Goal: Task Accomplishment & Management: Contribute content

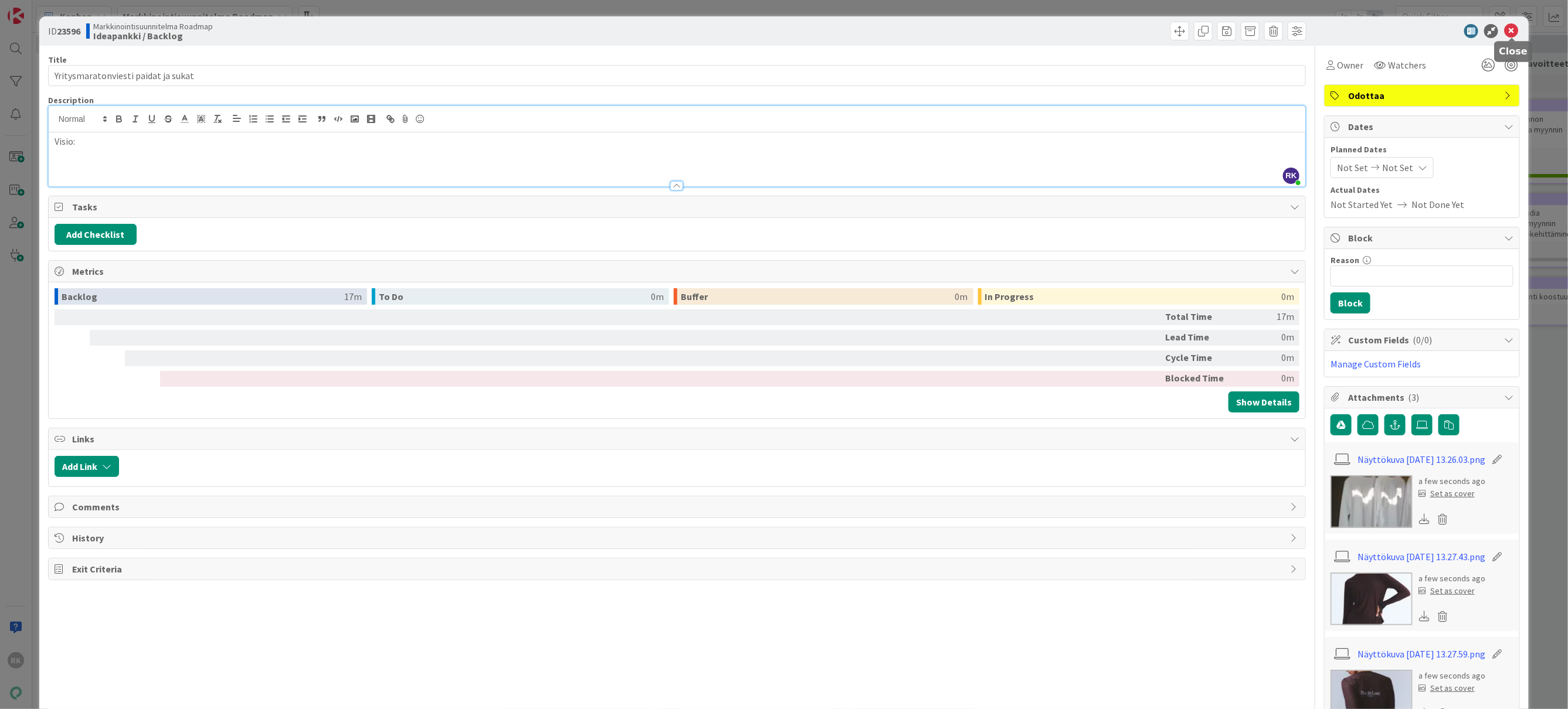
click at [1519, 29] on div at bounding box center [1416, 30] width 207 height 14
click at [1506, 34] on icon at bounding box center [1511, 30] width 14 height 14
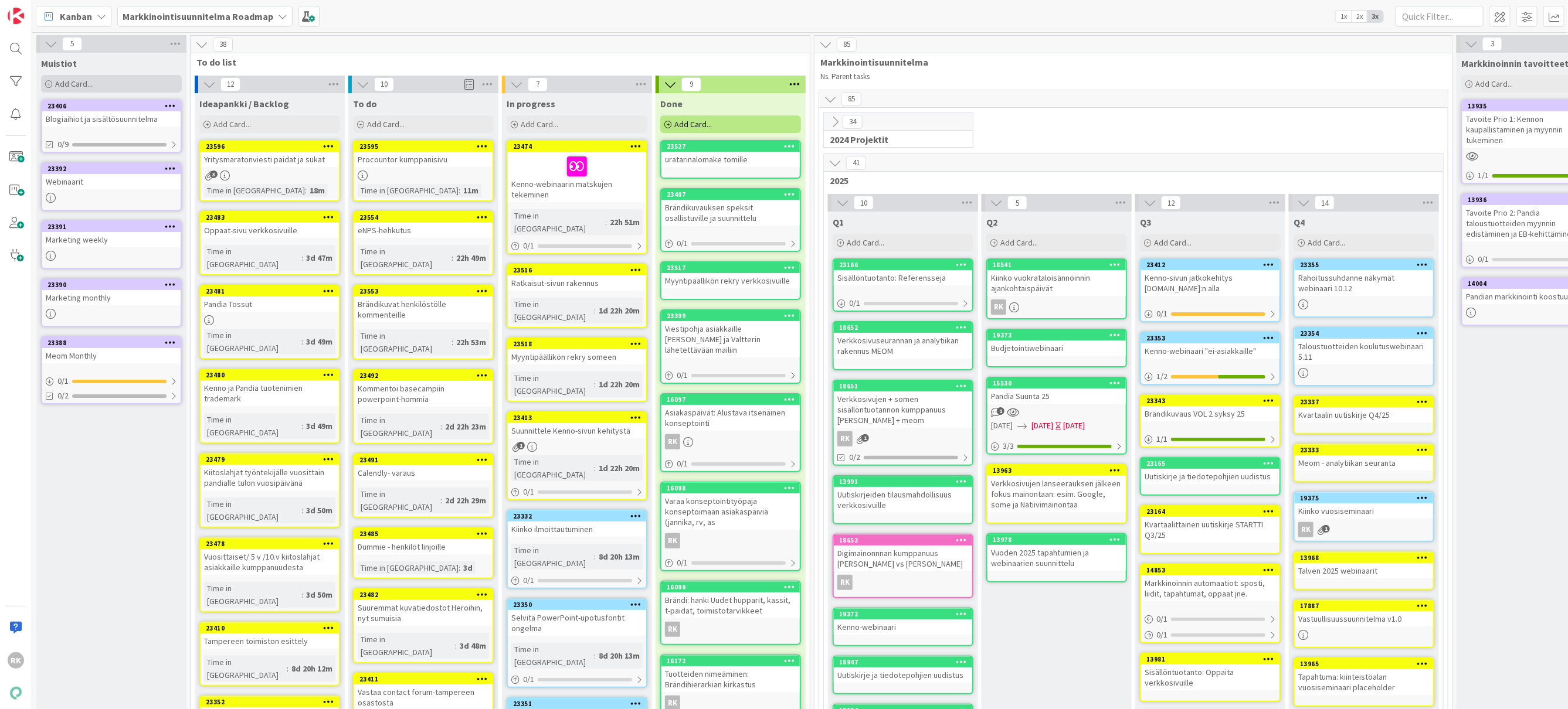
click at [83, 80] on span "Add Card..." at bounding box center [74, 84] width 37 height 10
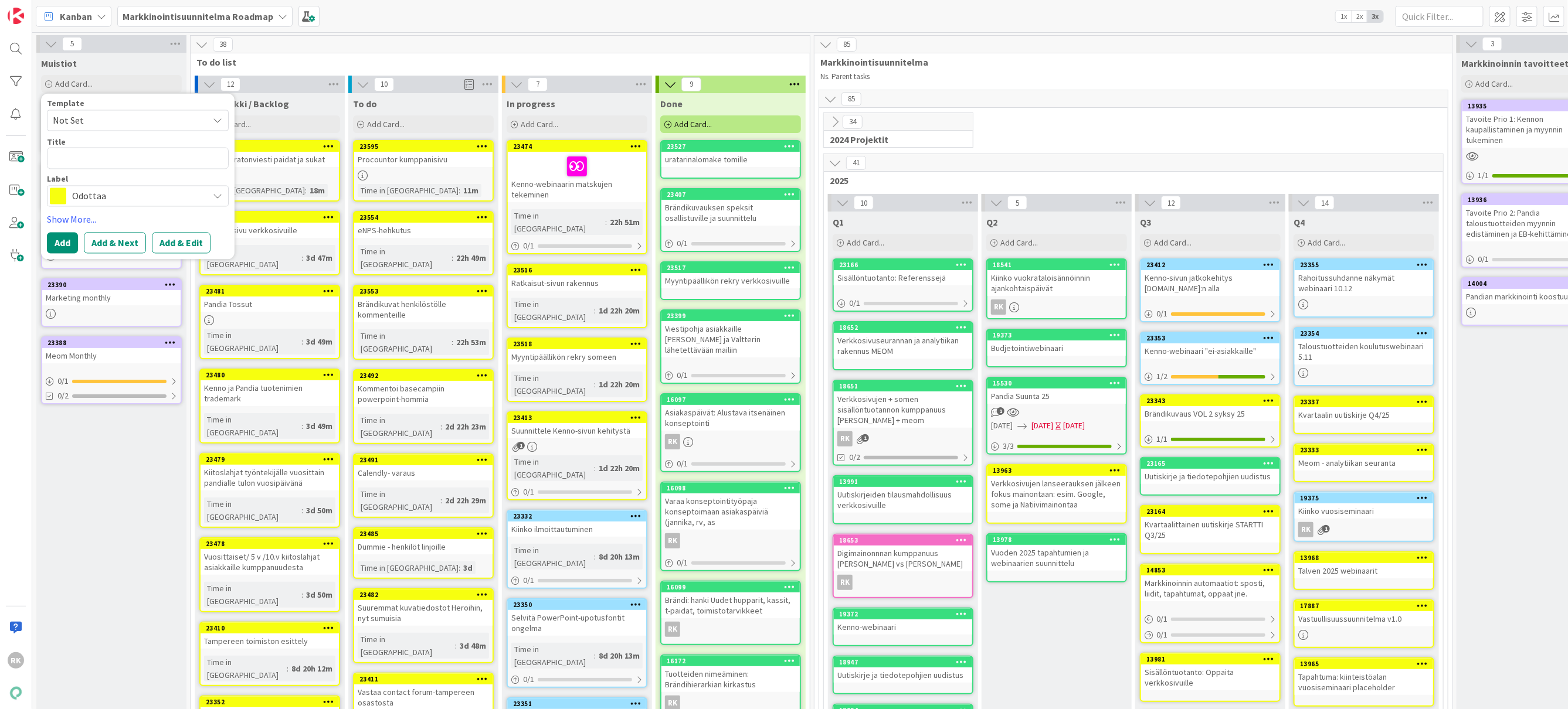
type textarea "<"
type textarea "x"
type textarea "<J"
type textarea "x"
type textarea "<JA"
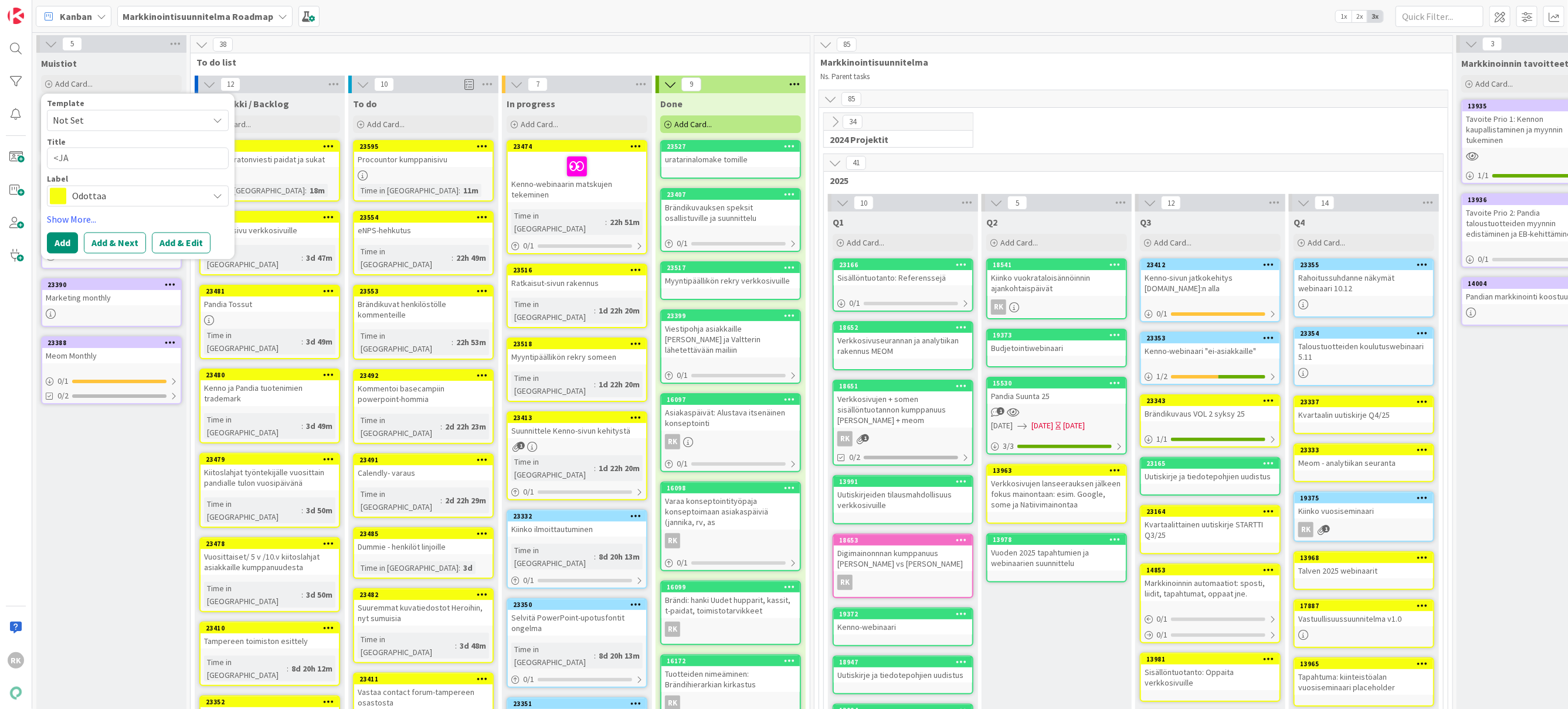
type textarea "x"
type textarea "<JAr"
type textarea "x"
type textarea "<JArg"
type textarea "x"
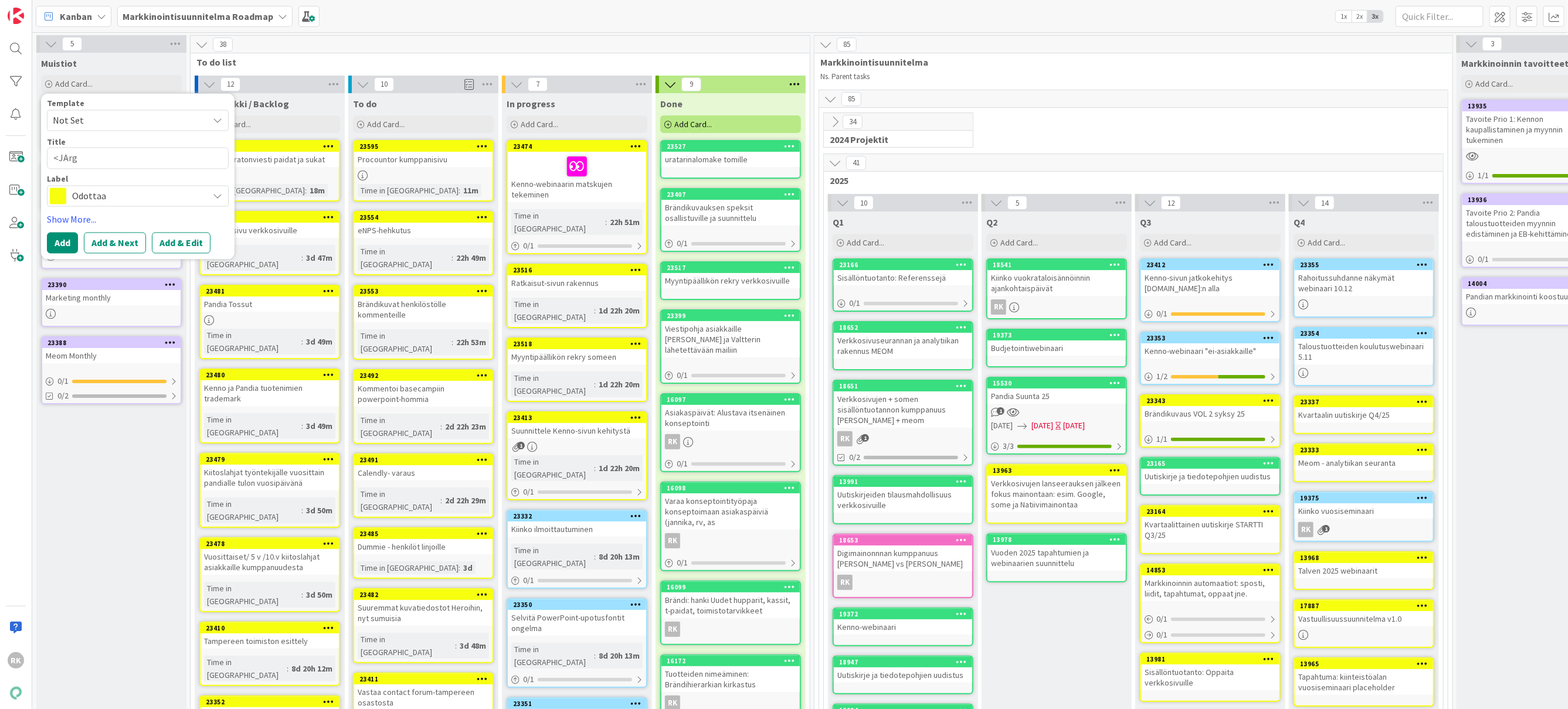
type textarea "<JAr"
type textarea "x"
type textarea "<JA"
type textarea "x"
type textarea "<J"
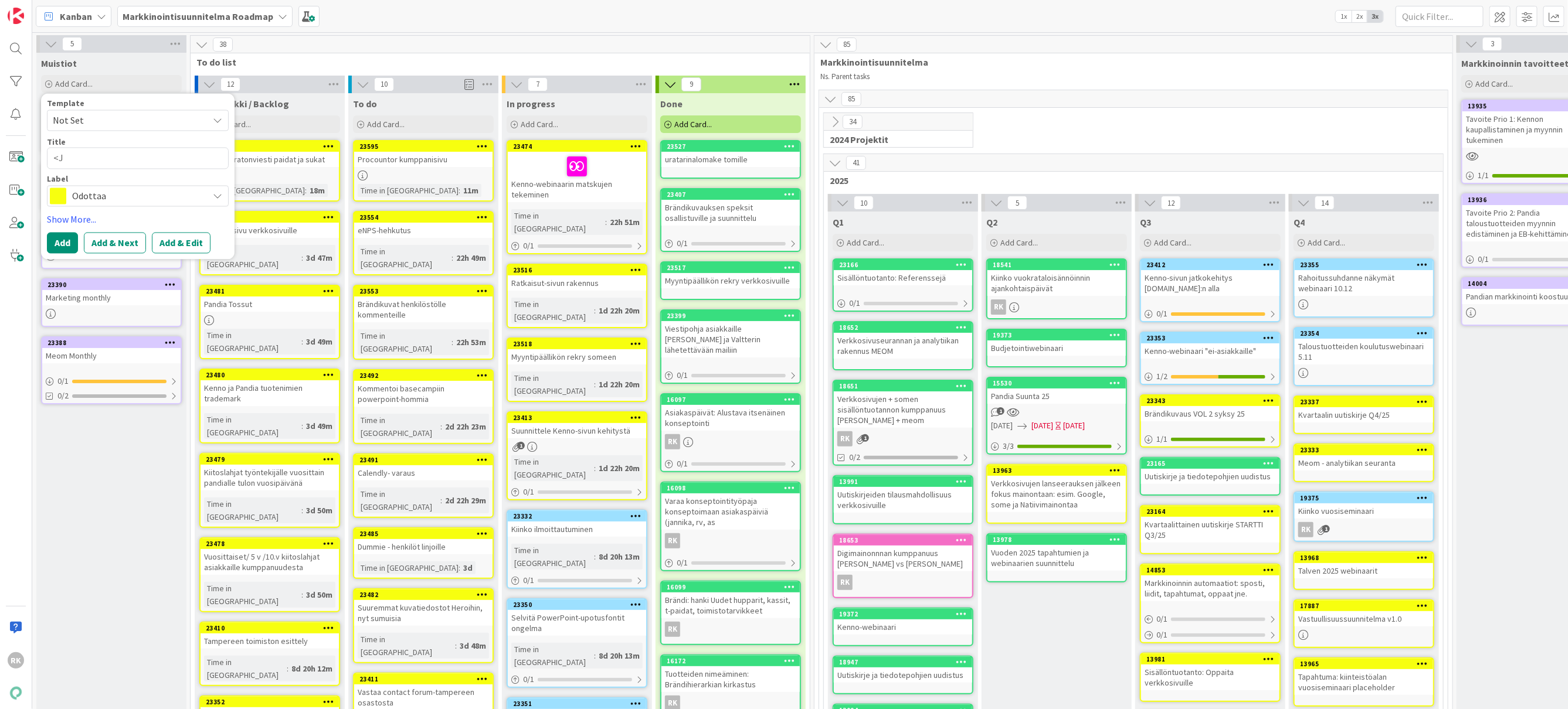
type textarea "x"
type textarea "<"
type textarea "x"
type textarea "T"
type textarea "x"
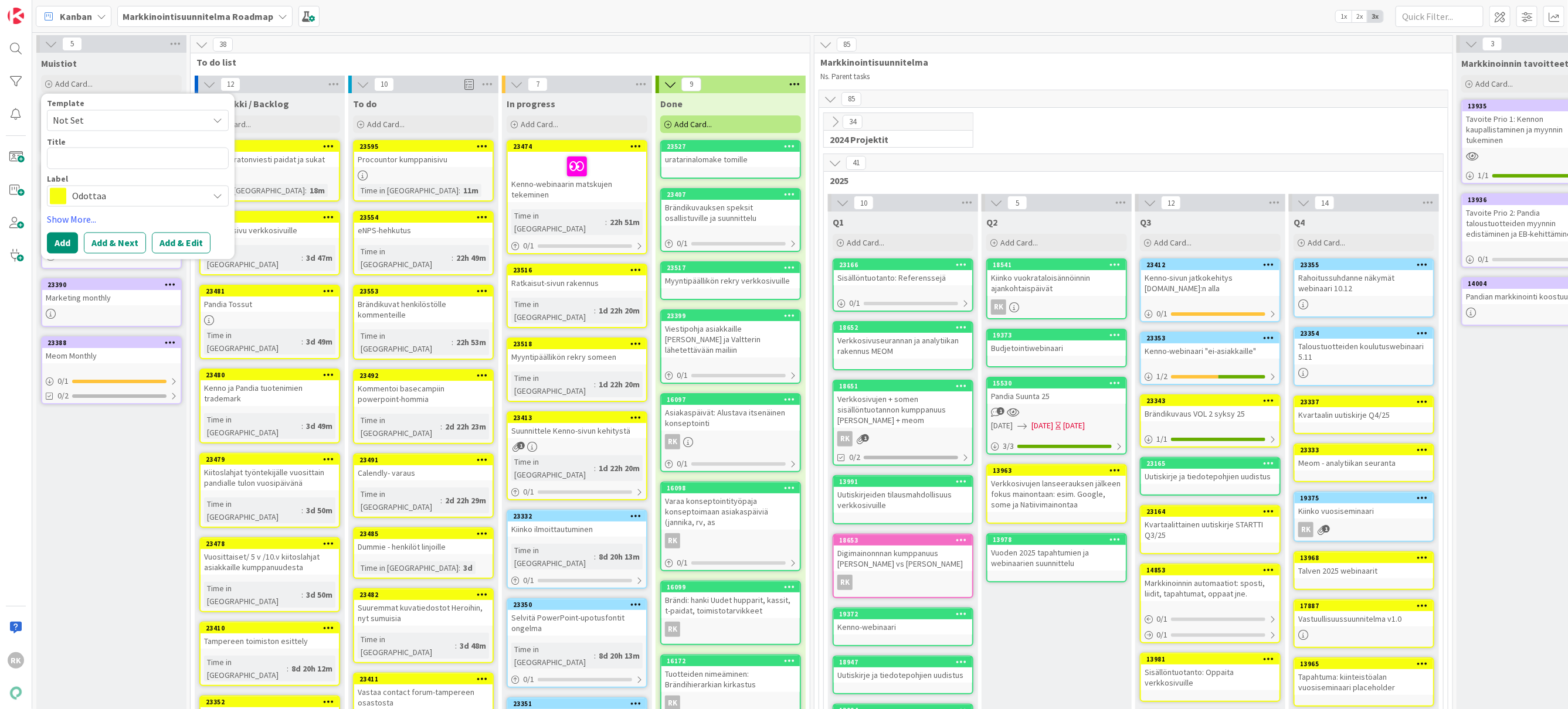
type textarea "A"
type textarea "x"
type textarea "As"
type textarea "x"
type textarea "Asi"
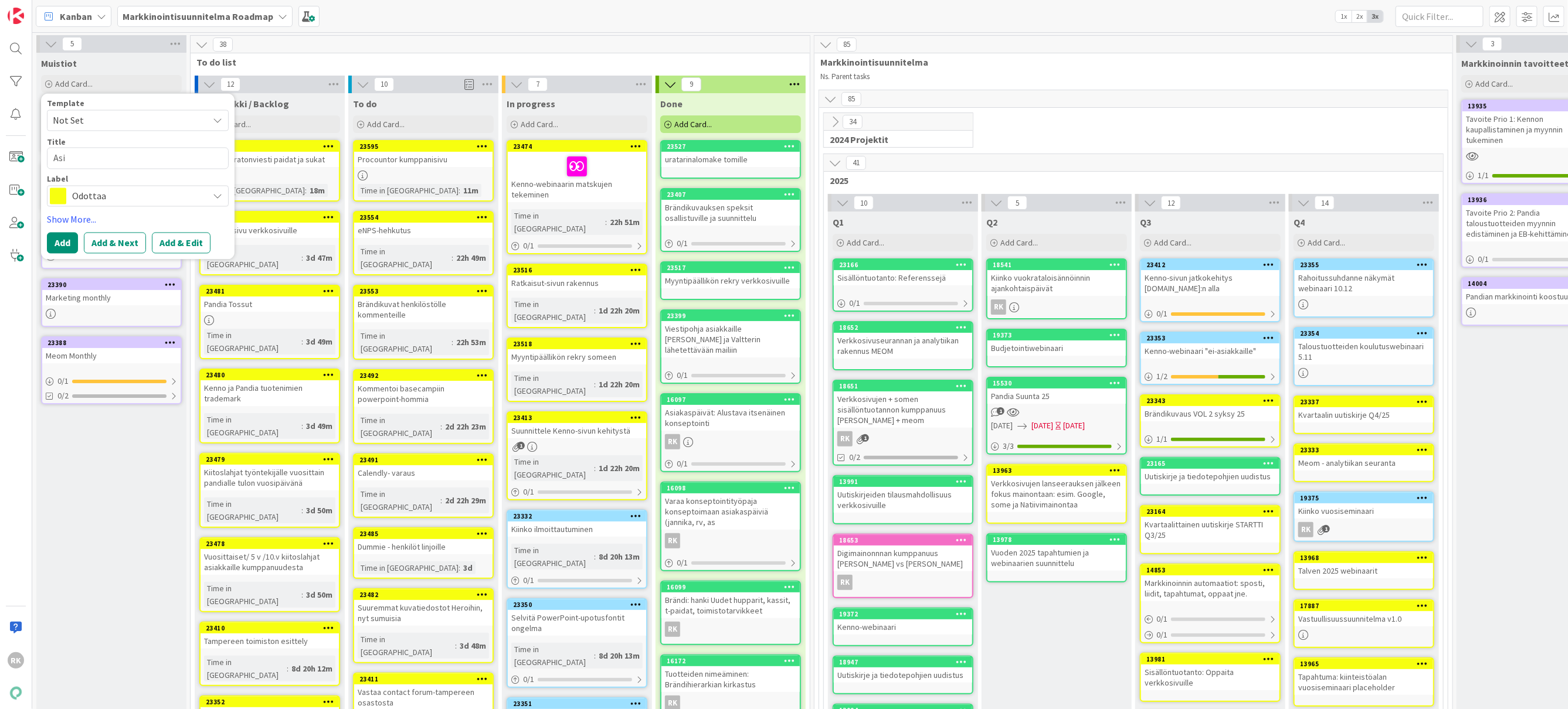
type textarea "x"
type textarea "Asiak"
type textarea "x"
type textarea "Asiaka"
type textarea "x"
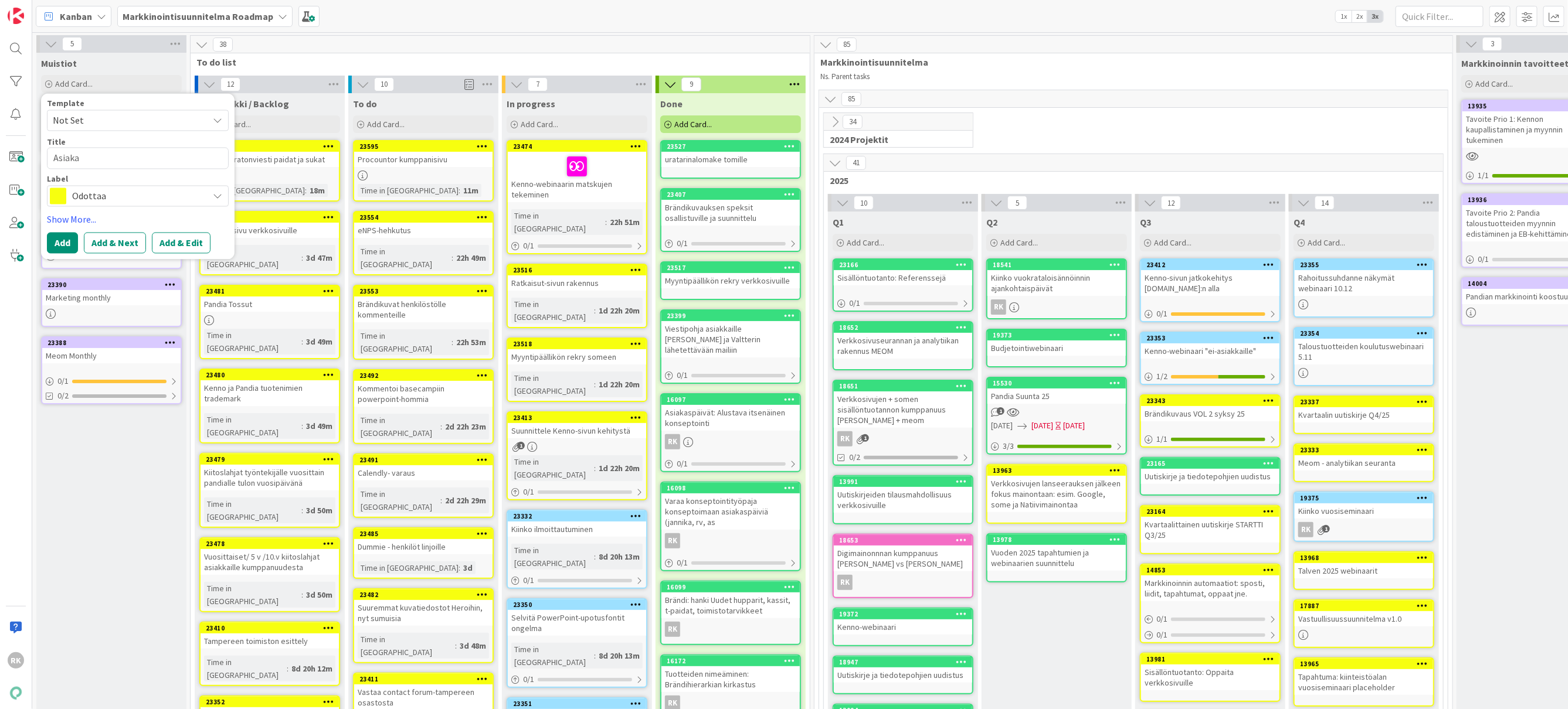
type textarea "Asiakas"
type textarea "x"
type textarea "Asiakasv"
type textarea "x"
type textarea "Asiakasvi"
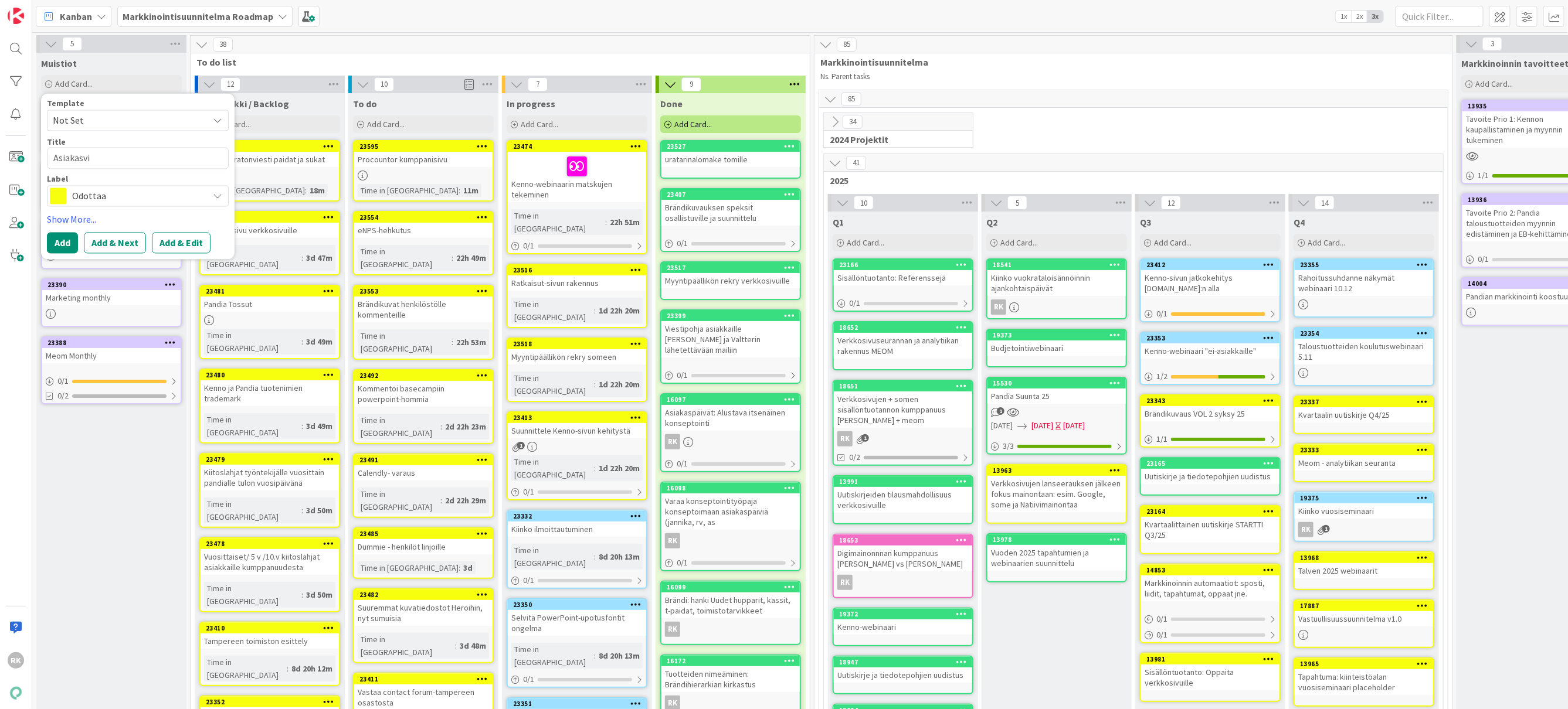
type textarea "x"
type textarea "Asiakasvie"
type textarea "x"
type textarea "Asiakasvies"
type textarea "x"
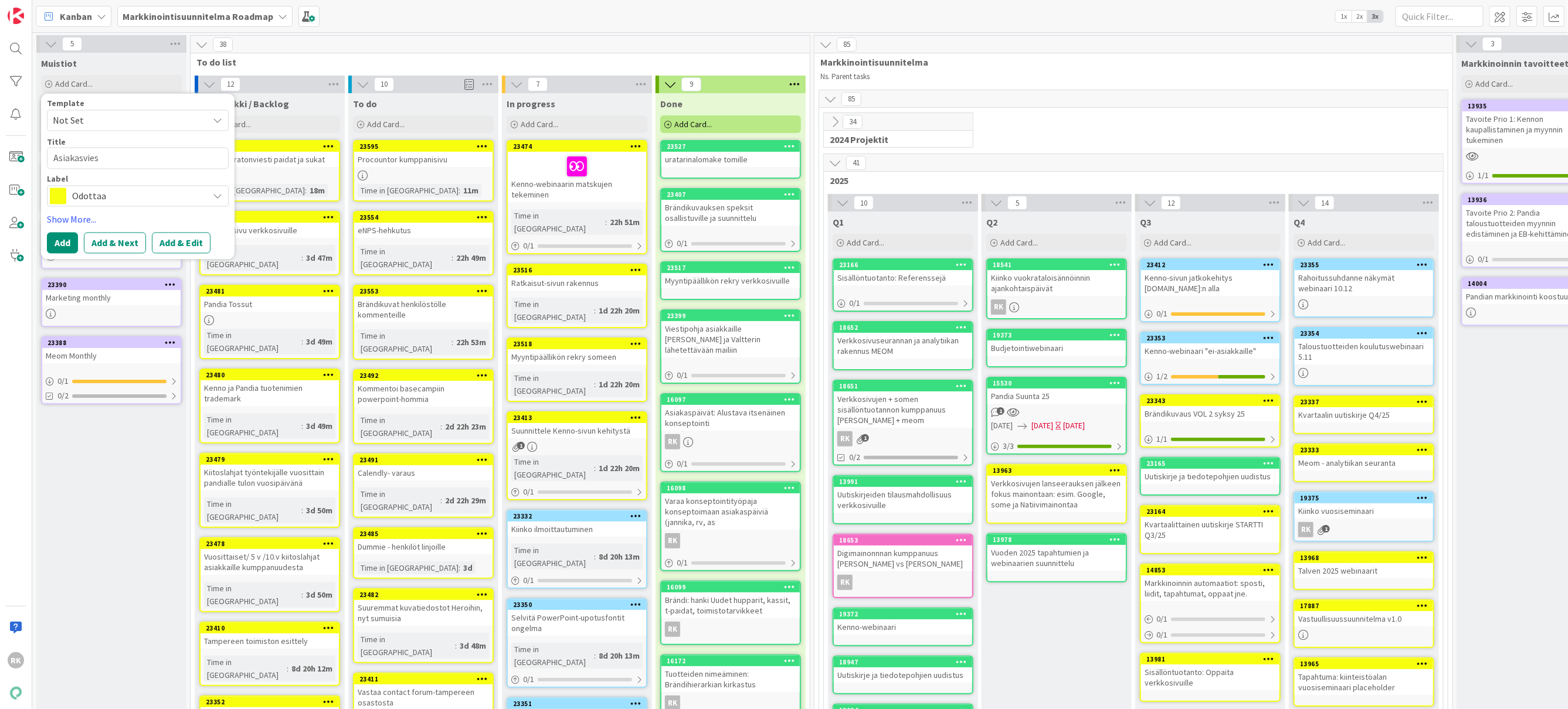
type textarea "Asiakasviest"
type textarea "x"
type textarea "Asiakasviesti"
type textarea "x"
type textarea "Asiakasviestin"
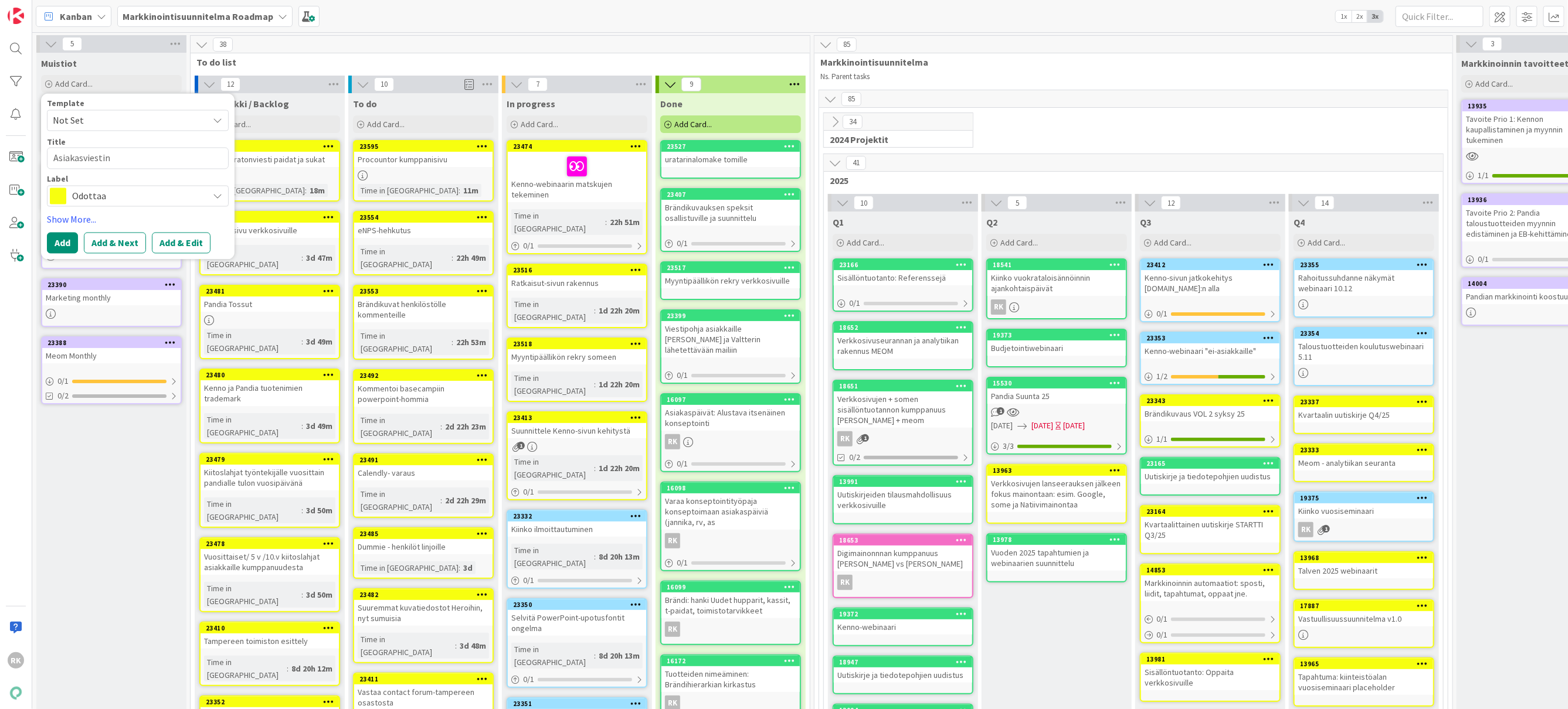
type textarea "x"
type textarea "Asiakasviestinn"
type textarea "x"
type textarea "Asiakasviestinnä"
type textarea "x"
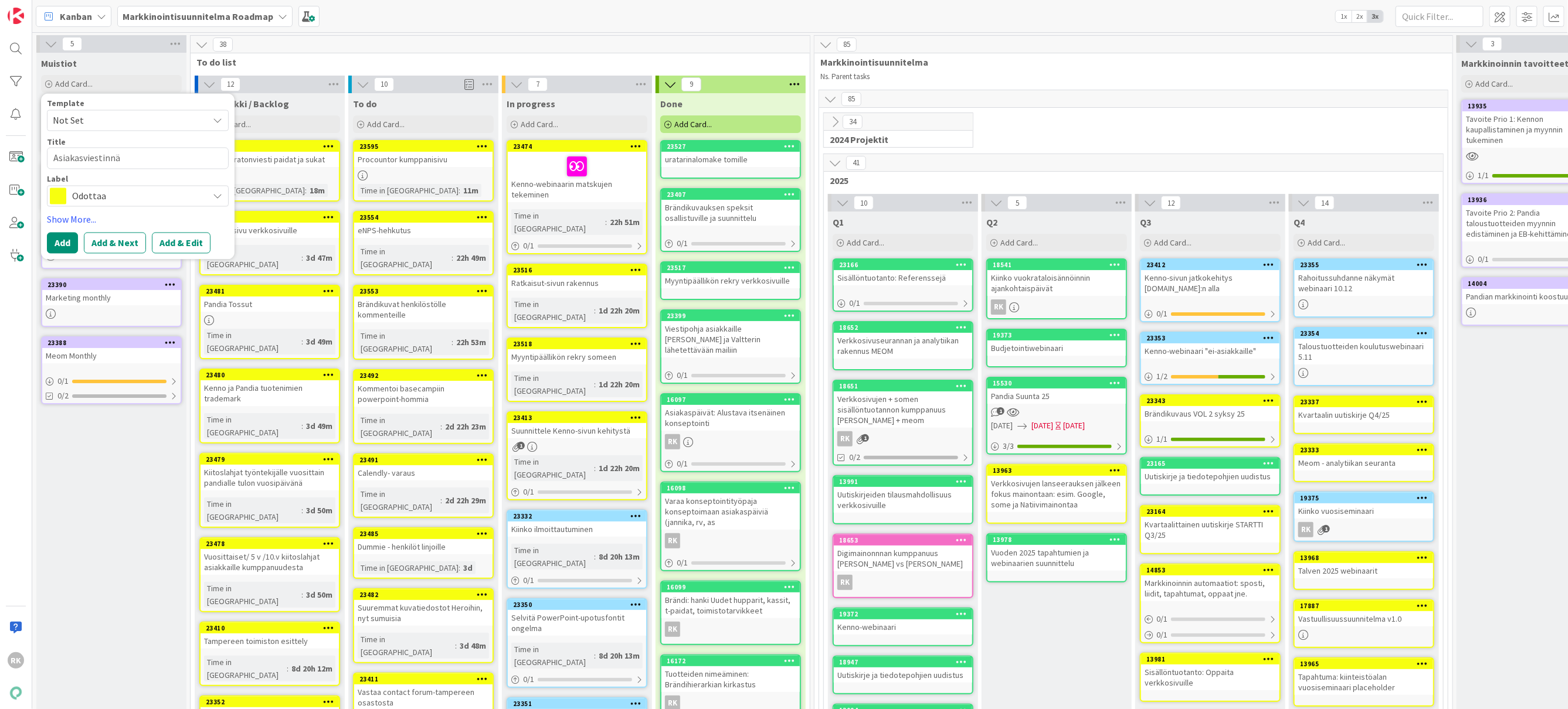
type textarea "Asiakasviestinnän"
type textarea "x"
type textarea "Asiakasviestinnän"
type textarea "x"
type textarea "Asiakasviestinnän p"
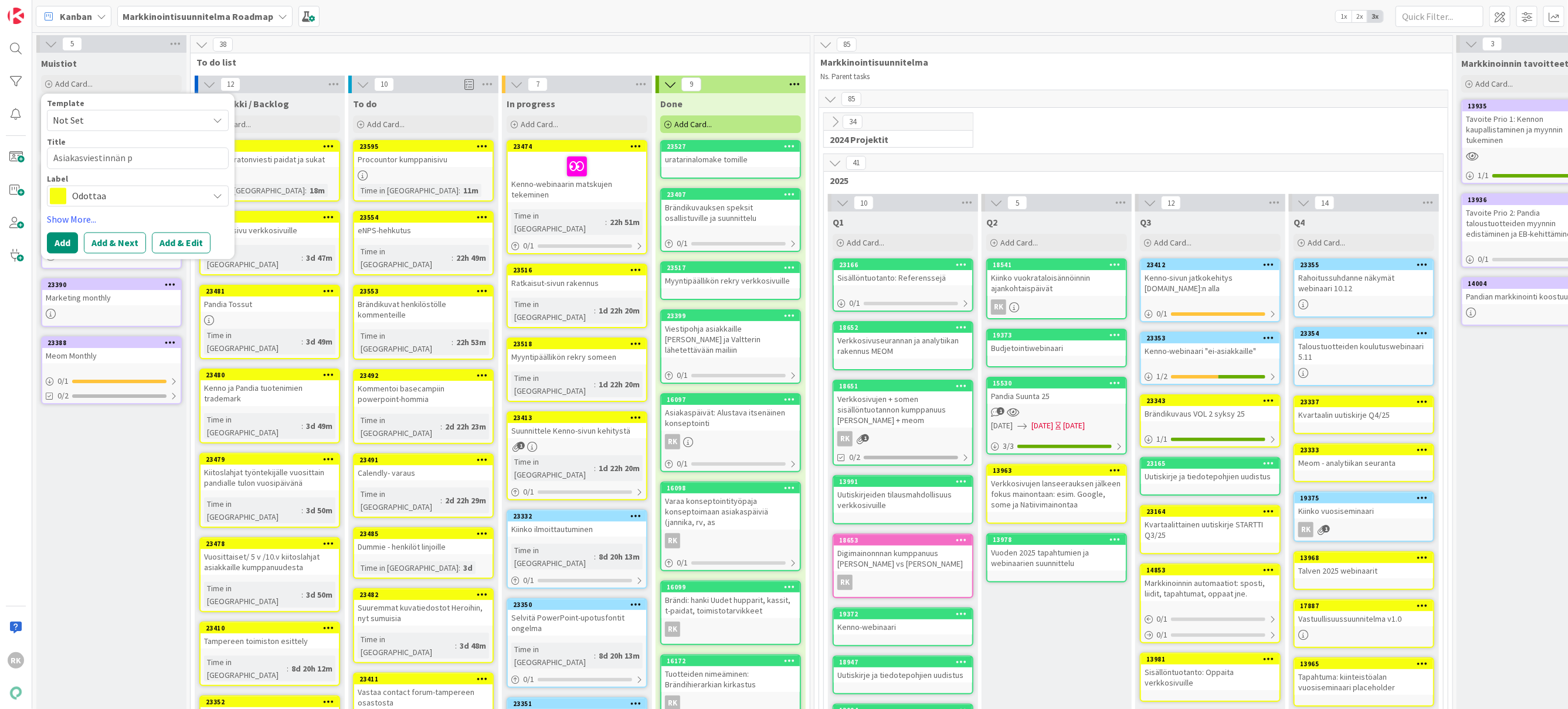
type textarea "x"
type textarea "Asiakasviestinnän pe"
type textarea "x"
type textarea "Asiakasviestinnän pel"
type textarea "x"
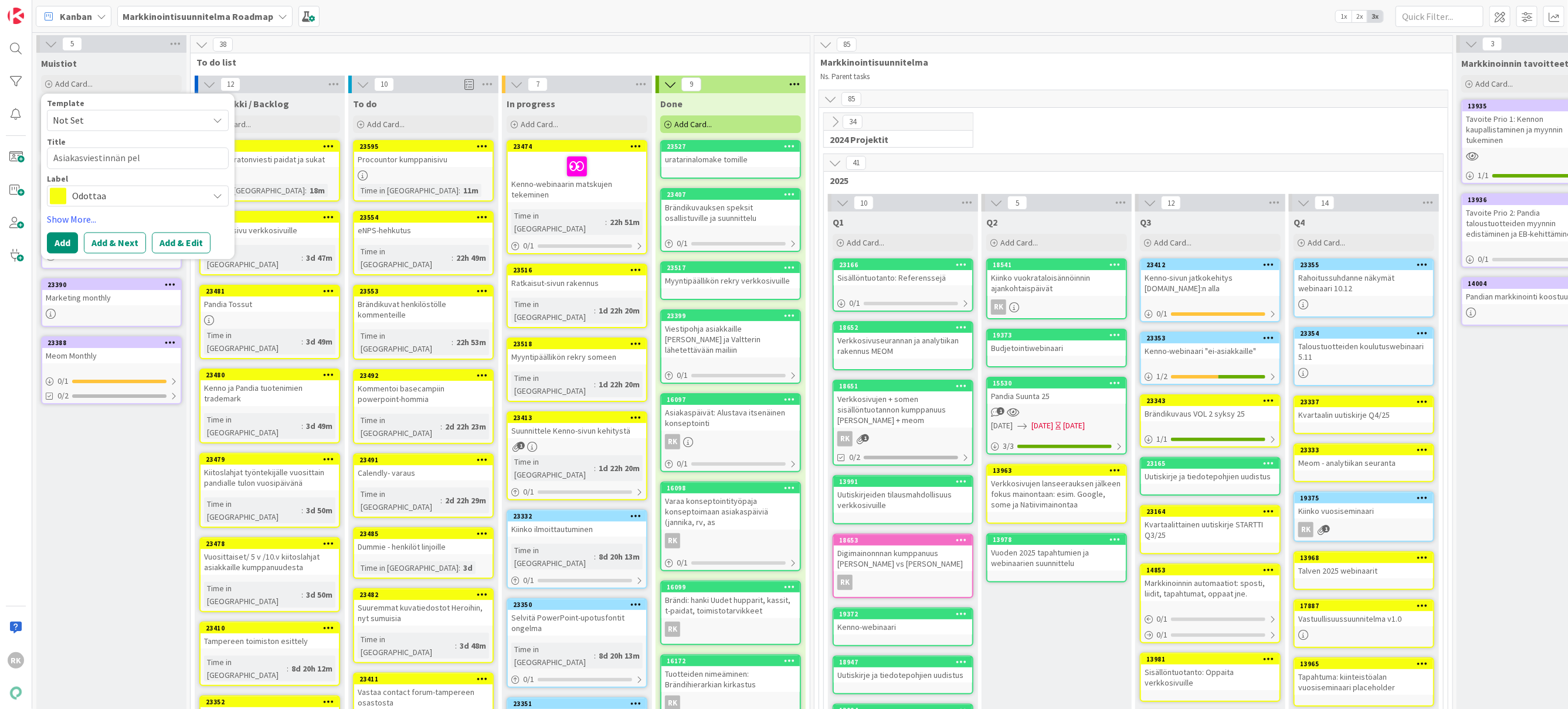
type textarea "Asiakasviestinnän peli"
type textarea "x"
type textarea "Asiakasviestinnän pelis"
type textarea "x"
type textarea "Asiakasviestinnän pelisä"
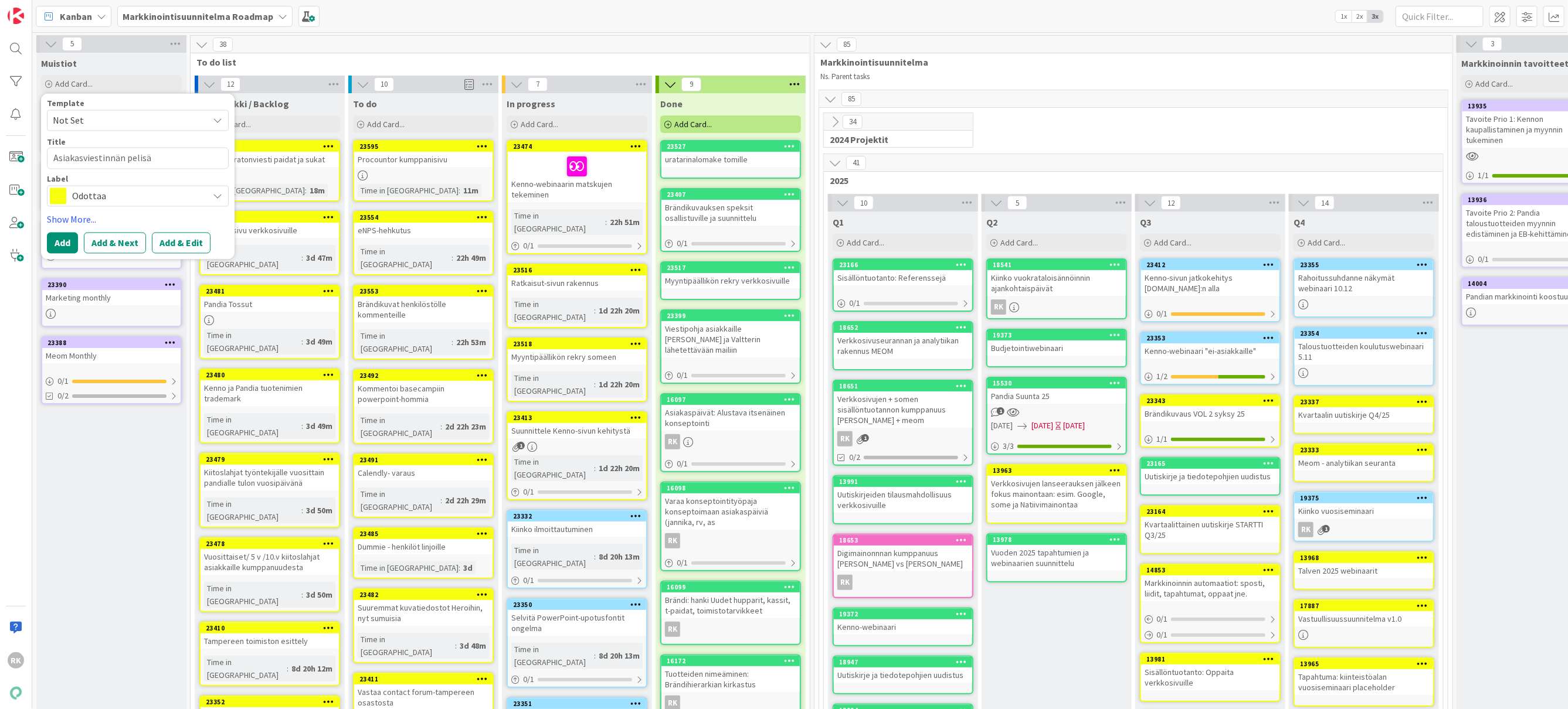
type textarea "x"
type textarea "Asiakasviestinnän pelisää"
type textarea "x"
type textarea "Asiakasviestinnän pelisään"
type textarea "x"
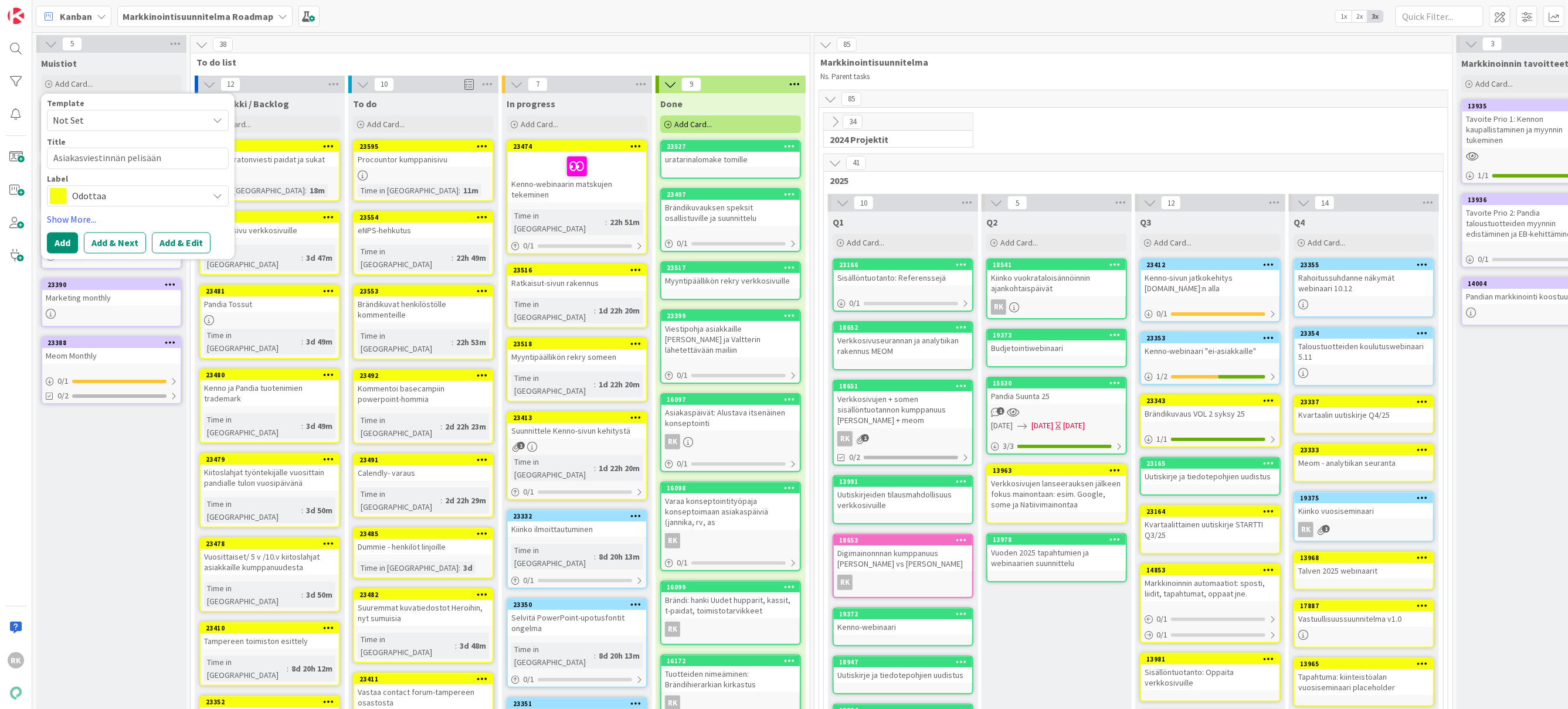
type textarea "Asiakasviestinnän pelisäänn"
type textarea "x"
type textarea "Asiakasviestinnän pelisäännö"
type textarea "x"
type textarea "Asiakasviestinnän pelisäännöt"
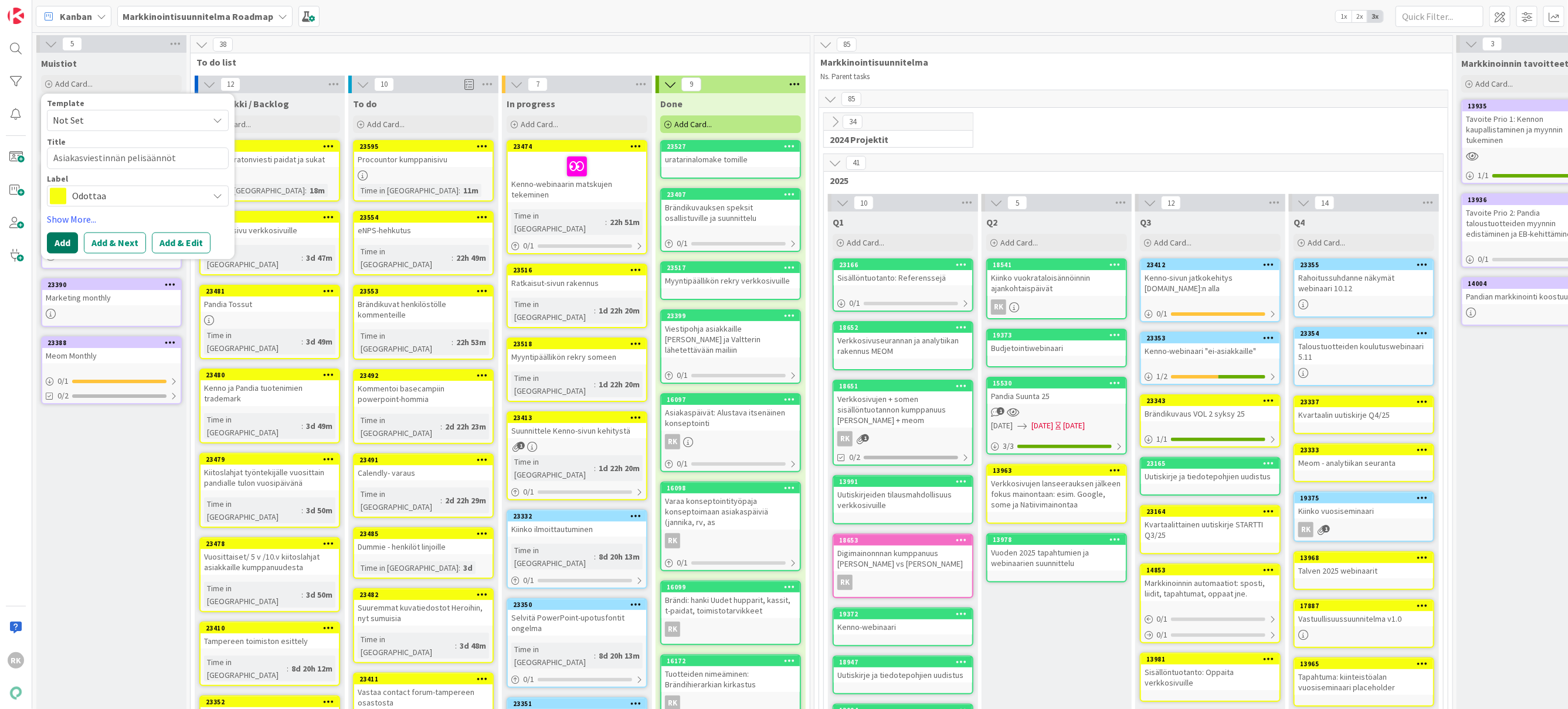
click at [60, 247] on button "Add" at bounding box center [62, 243] width 31 height 21
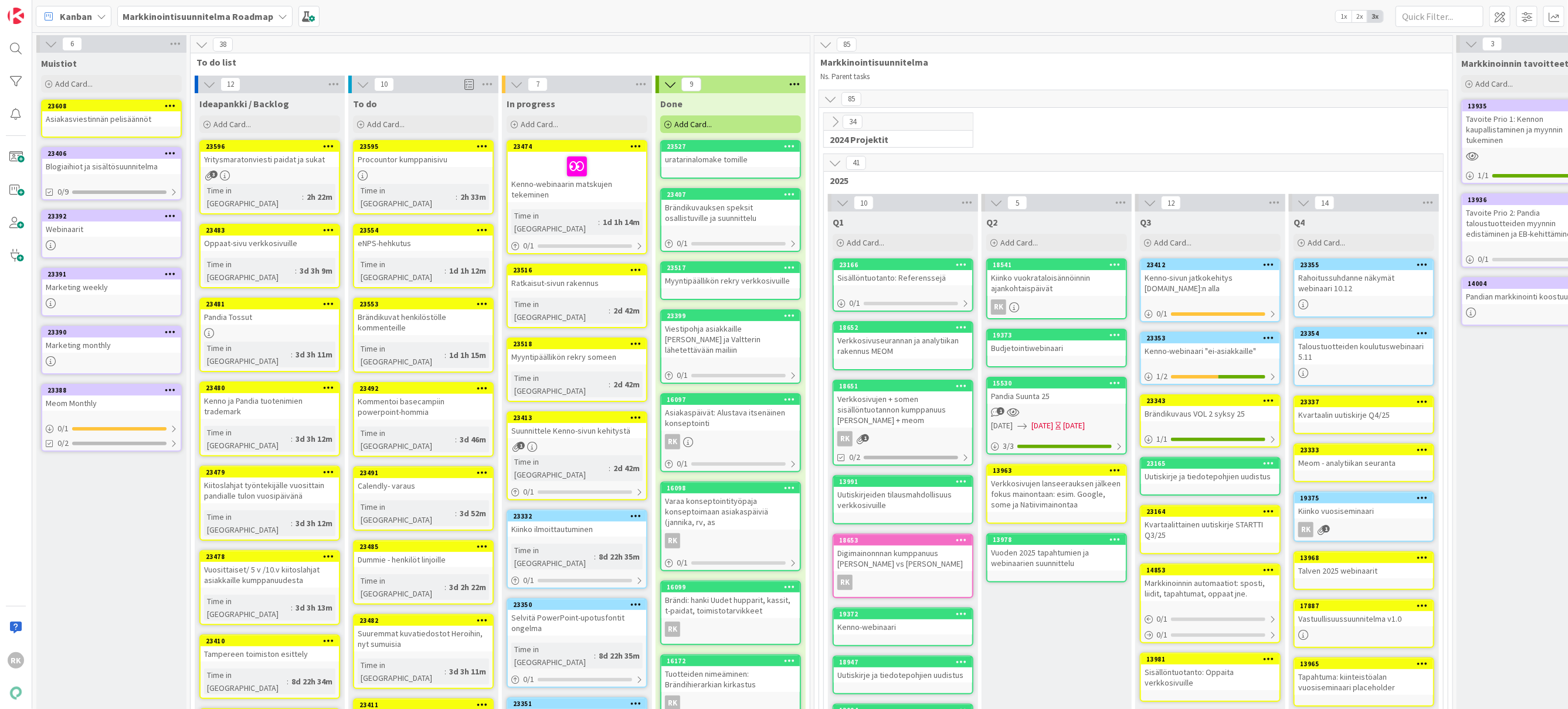
click at [120, 115] on div "Asiakasviestinnän pelisäännöt" at bounding box center [111, 119] width 138 height 15
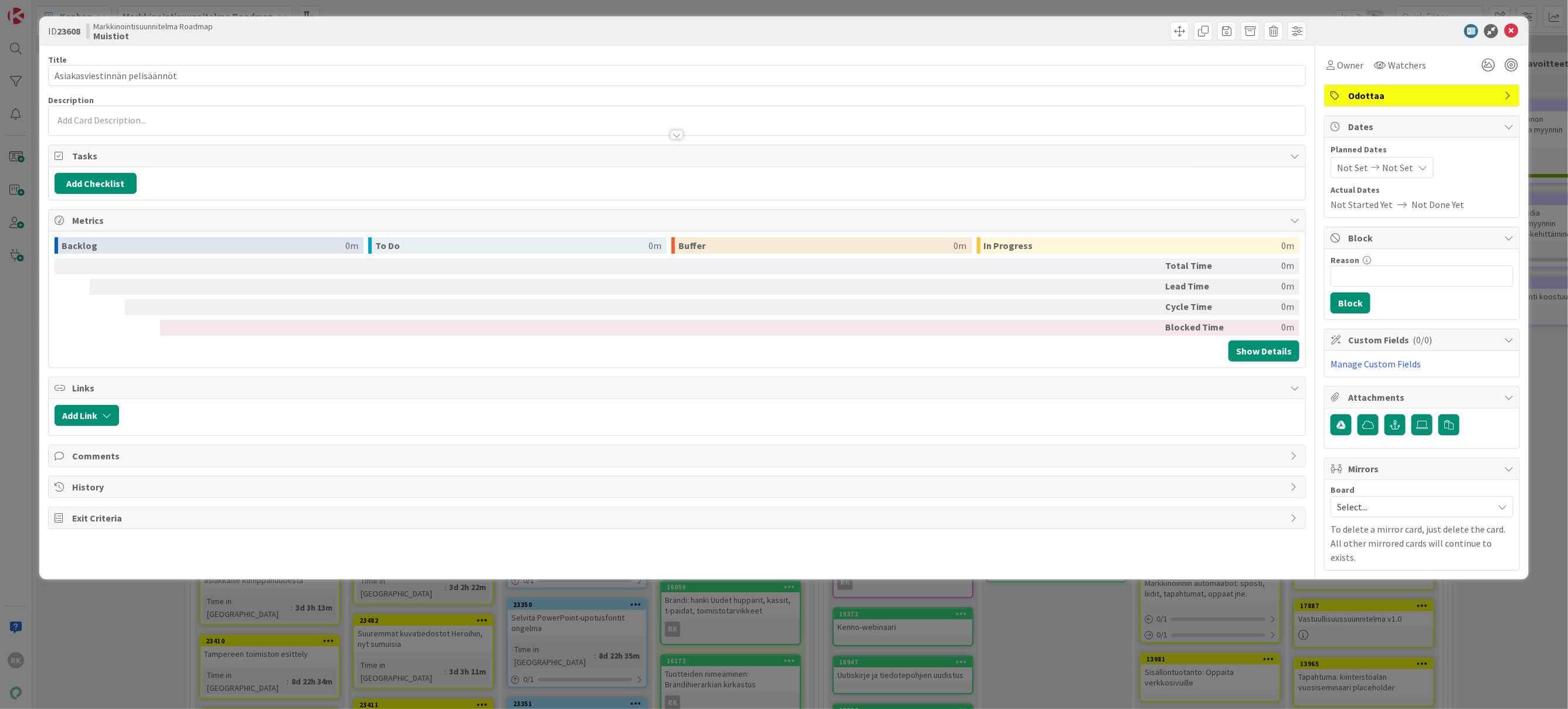
click at [55, 124] on div at bounding box center [677, 129] width 1258 height 13
click at [83, 124] on div at bounding box center [676, 129] width 1256 height 13
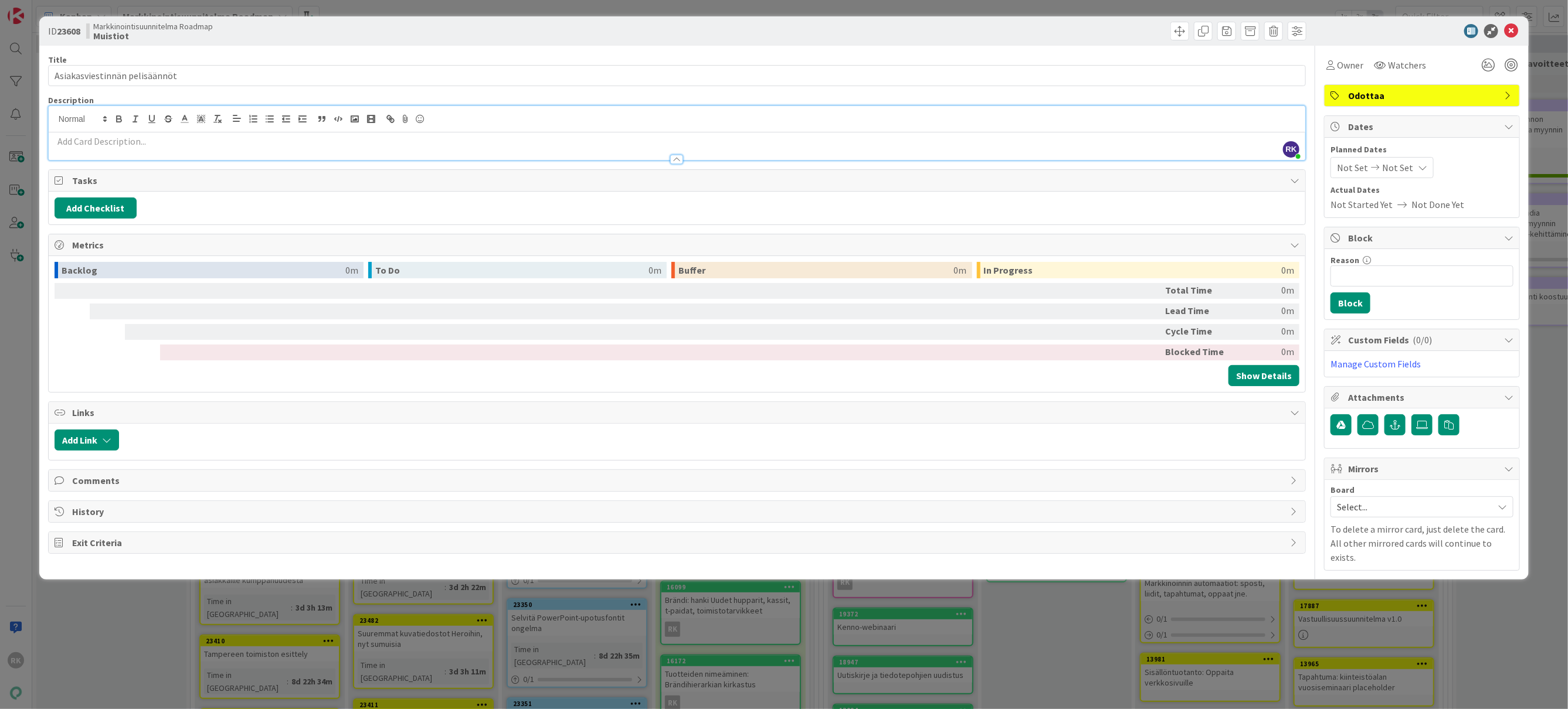
click at [57, 146] on p at bounding box center [676, 141] width 1245 height 14
paste div
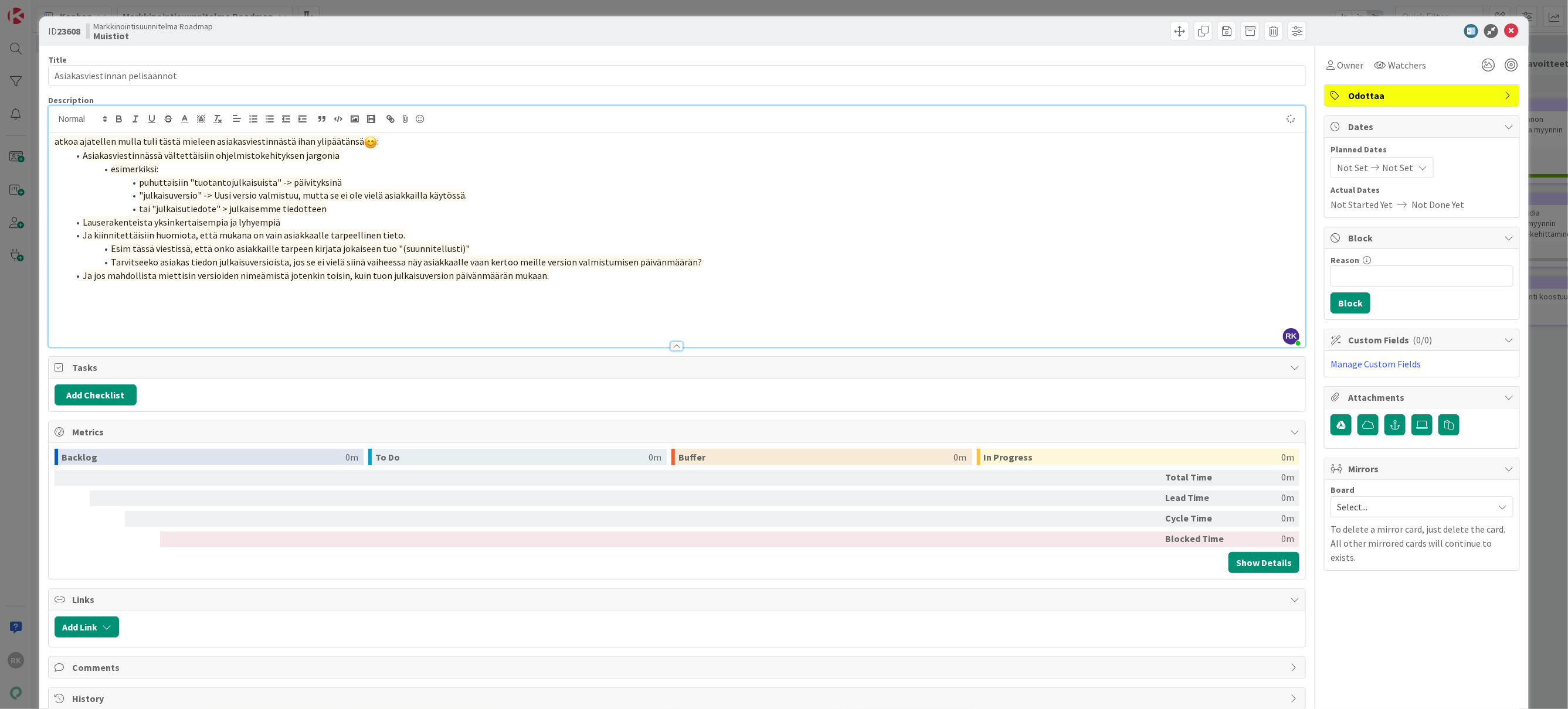
click at [51, 146] on div "atkoa ajatellen mulla tuli tästä mieleen asiakasviestinnästä ihan ylipäätänsä :…" at bounding box center [676, 240] width 1256 height 215
click at [73, 317] on p at bounding box center [676, 316] width 1245 height 14
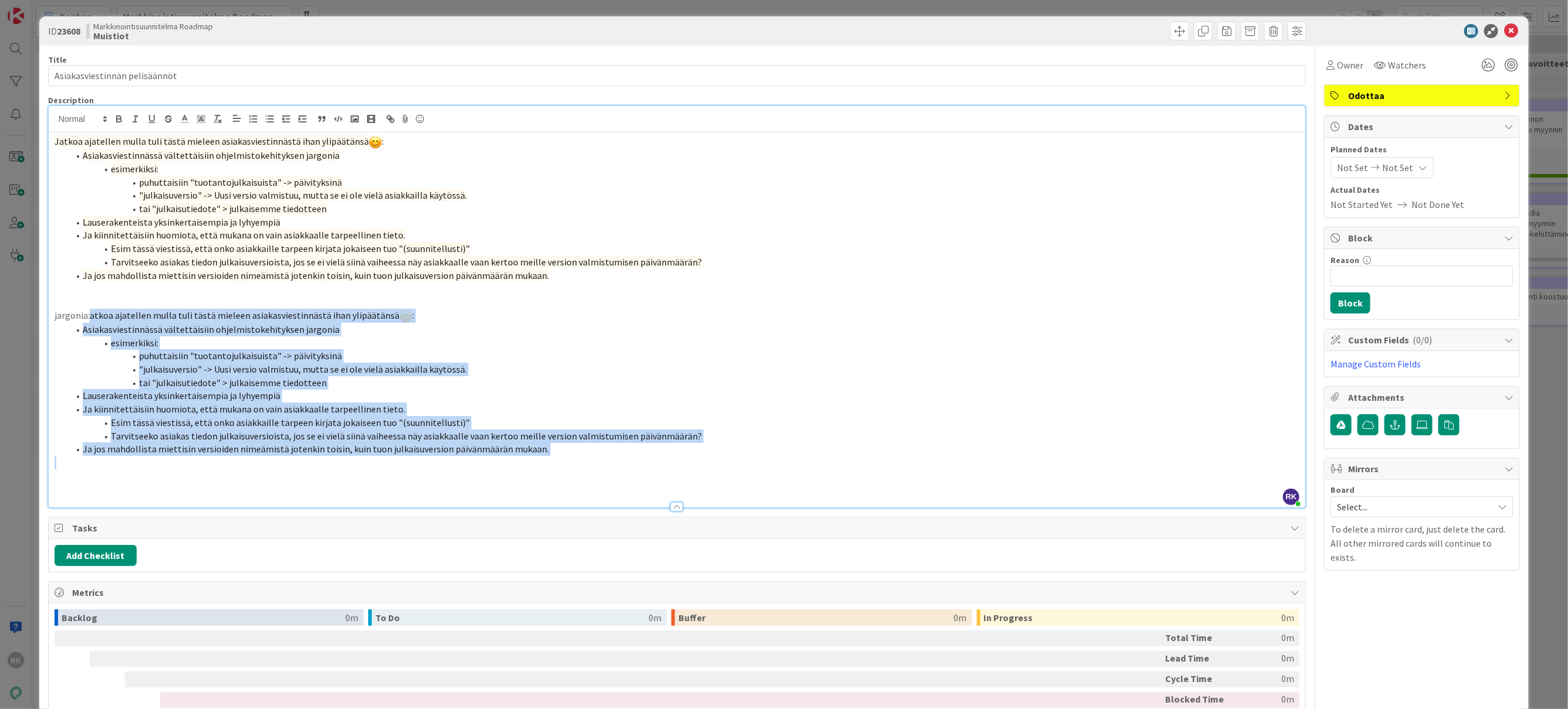
drag, startPoint x: 587, startPoint y: 466, endPoint x: 89, endPoint y: 317, distance: 519.8
click at [89, 317] on div "Jatkoa ajatellen mulla tuli tästä mieleen asiakasviestinnästä ihan ylipäätänsä …" at bounding box center [676, 320] width 1256 height 375
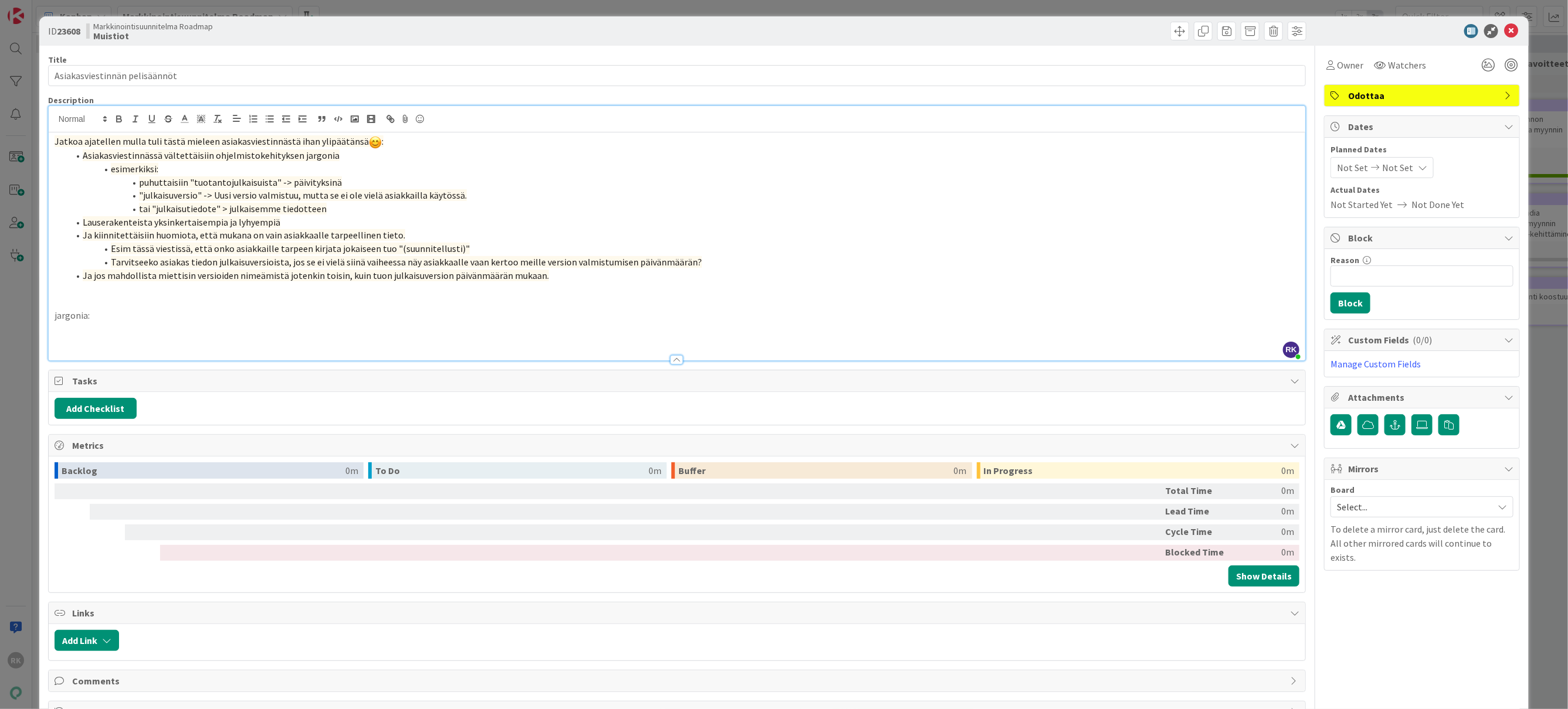
click at [79, 333] on p at bounding box center [676, 328] width 1245 height 14
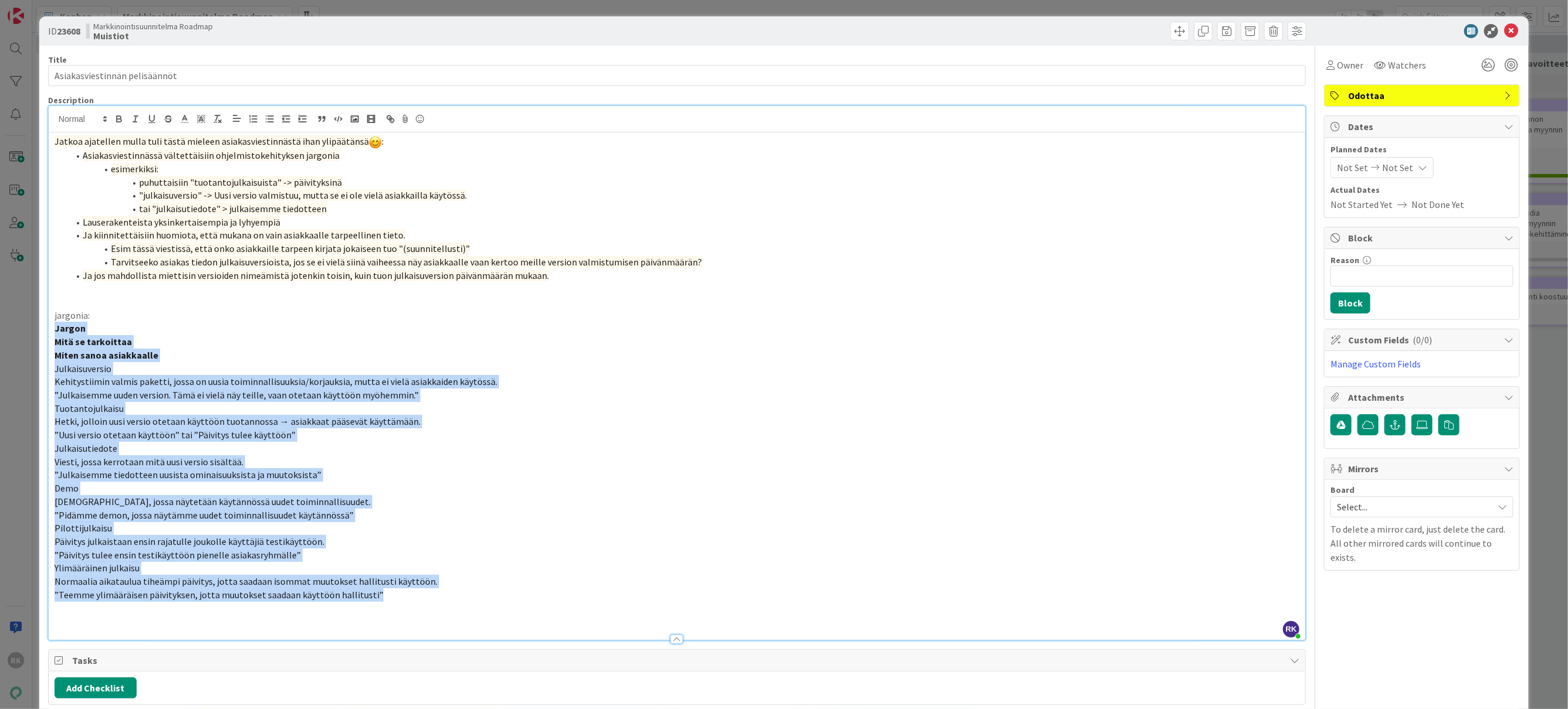
drag, startPoint x: 466, startPoint y: 598, endPoint x: 48, endPoint y: 327, distance: 498.2
click at [47, 327] on div "ID 23608 Markkinointisuunnitelma Roadmap Muistiot Title 29 / 128 Asiakasviestin…" at bounding box center [783, 529] width 1489 height 1026
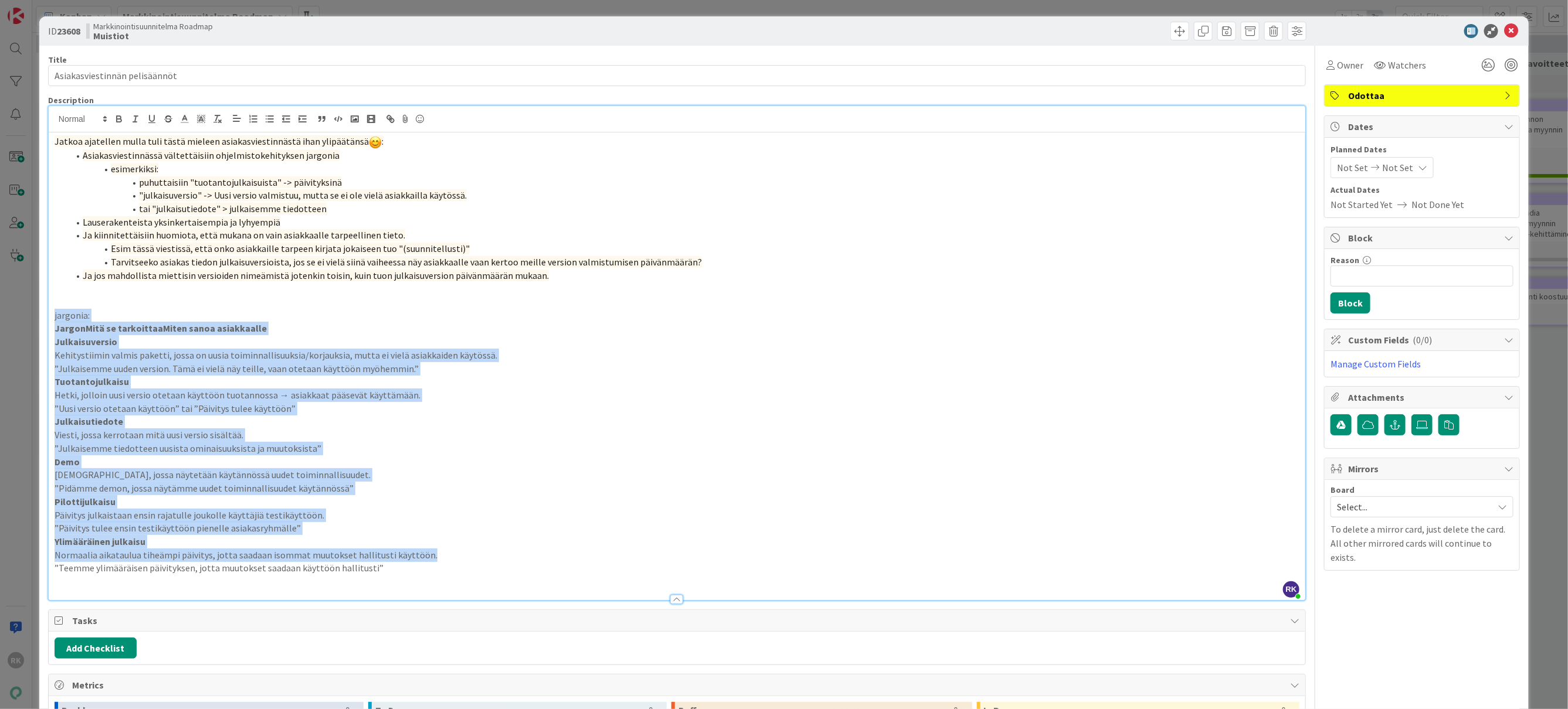
drag, startPoint x: 273, startPoint y: 495, endPoint x: 3, endPoint y: 312, distance: 326.2
click at [0, 312] on html "RK Kanban Markkinointisuunnitelma Roadmap 1x 2x 3x 6 Muistiot Add Card... Templ…" at bounding box center [784, 354] width 1568 height 709
click at [355, 526] on p "”Päivitys tulee ensin testikäyttöön pienelle asiakasryhmälle”" at bounding box center [676, 529] width 1245 height 14
drag, startPoint x: 407, startPoint y: 579, endPoint x: 54, endPoint y: 332, distance: 430.8
click at [54, 332] on div "Jatkoa ajatellen mulla tuli tästä mieleen asiakasviestinnästä ihan ylipäätänsä …" at bounding box center [676, 366] width 1256 height 468
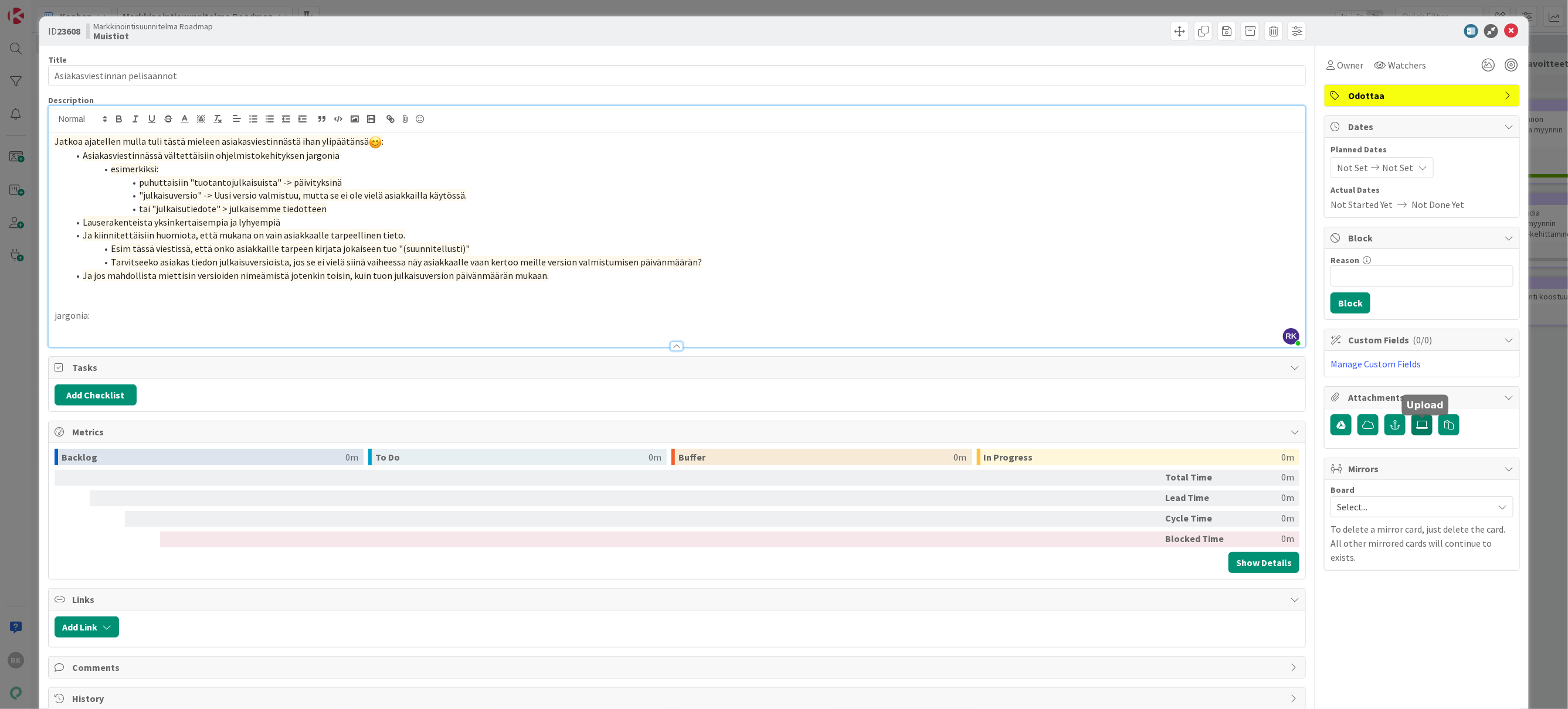
click at [1421, 430] on icon at bounding box center [1422, 425] width 12 height 9
click at [1411, 415] on input "file" at bounding box center [1411, 415] width 0 height 0
click at [1425, 430] on icon at bounding box center [1422, 425] width 12 height 9
click at [1411, 415] on input "file" at bounding box center [1411, 415] width 0 height 0
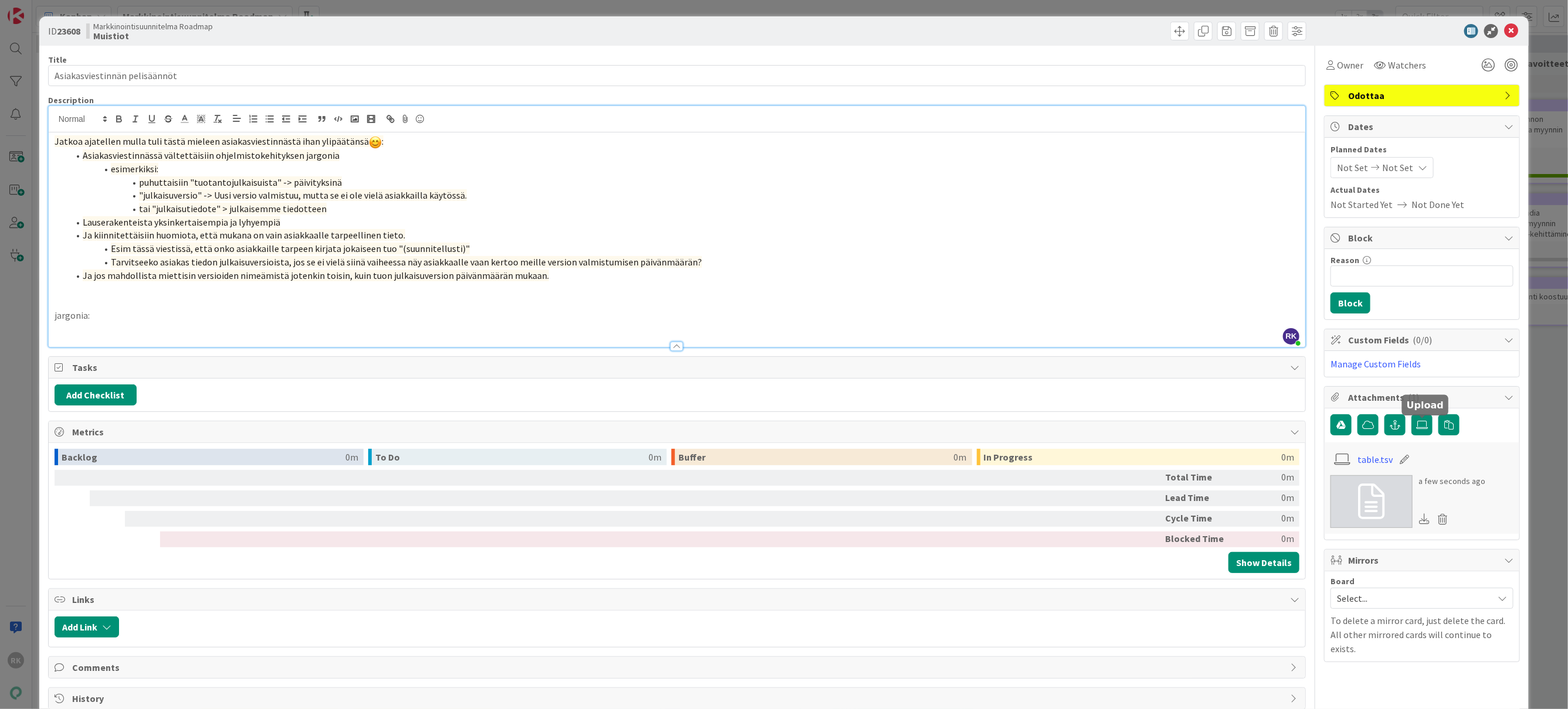
click at [1375, 504] on icon at bounding box center [1372, 502] width 26 height 36
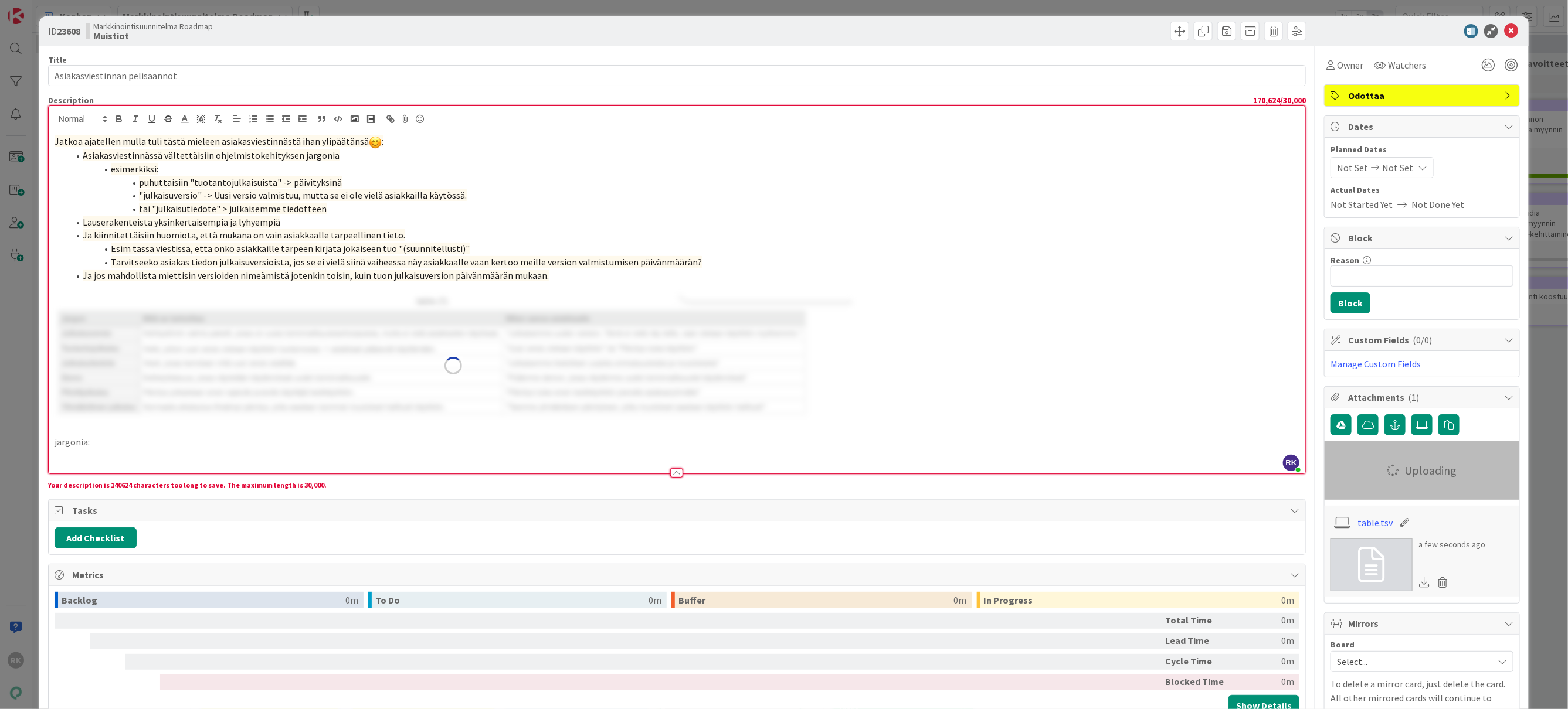
click at [174, 300] on div "Jatkoa ajatellen mulla tuli tästä mieleen asiakasviestinnästä ihan ylipäätänsä …" at bounding box center [676, 303] width 1256 height 341
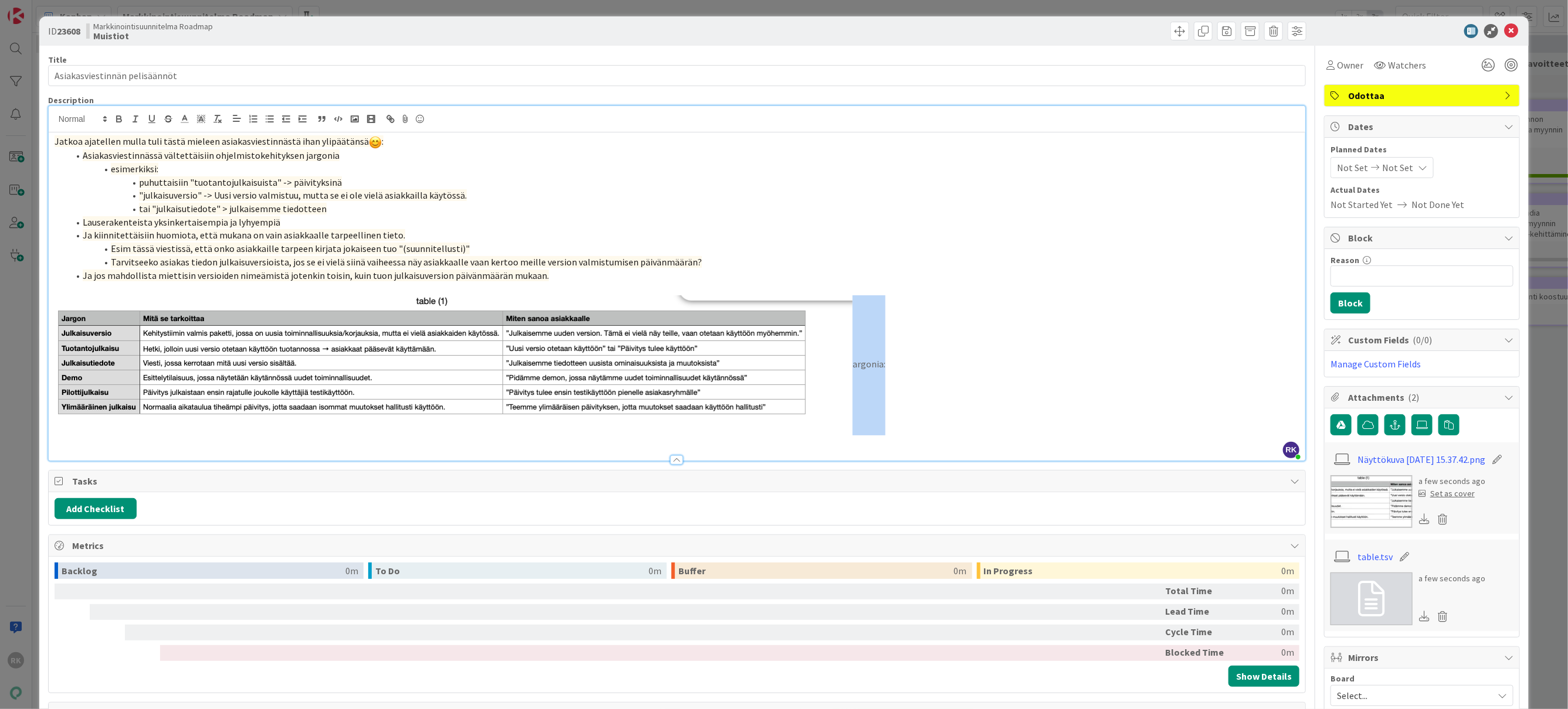
drag, startPoint x: 900, startPoint y: 367, endPoint x: 842, endPoint y: 357, distance: 58.9
click at [842, 357] on p "argonia:" at bounding box center [676, 365] width 1245 height 140
click at [70, 300] on img at bounding box center [453, 365] width 798 height 140
click at [556, 267] on span "Tarvitseeko asiakas tiedon julkaisuversioista, jos se ei vielä siinä vaiheessa …" at bounding box center [406, 262] width 591 height 12
click at [561, 273] on li "Ja jos mahdollista miettisin versioiden nimeämistä jotenkin toisin, kuin tuon j…" at bounding box center [684, 276] width 1231 height 14
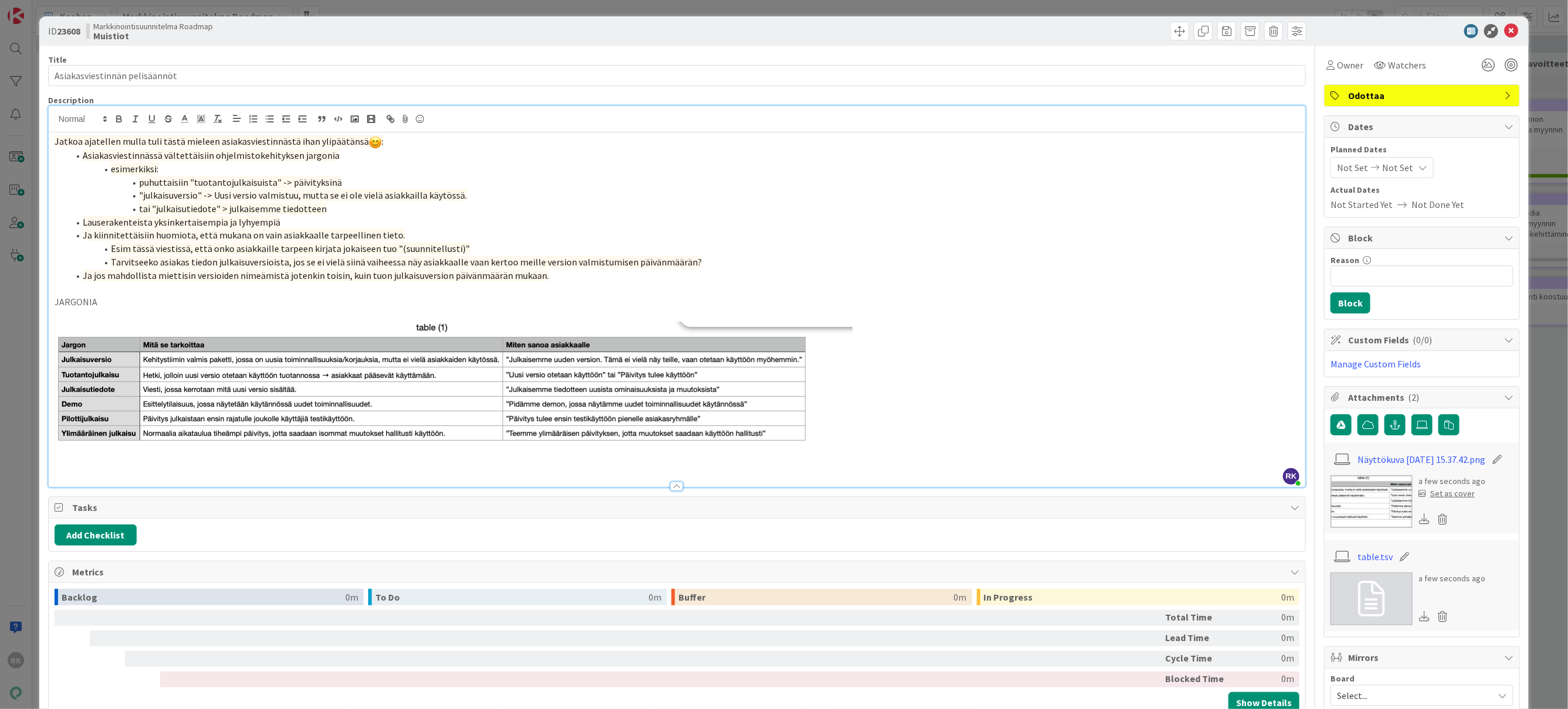
click at [988, 299] on p "JARGONIA" at bounding box center [676, 302] width 1245 height 14
click at [1024, 426] on p at bounding box center [676, 392] width 1245 height 140
click at [1515, 30] on icon at bounding box center [1511, 30] width 14 height 14
